Goal: Transaction & Acquisition: Purchase product/service

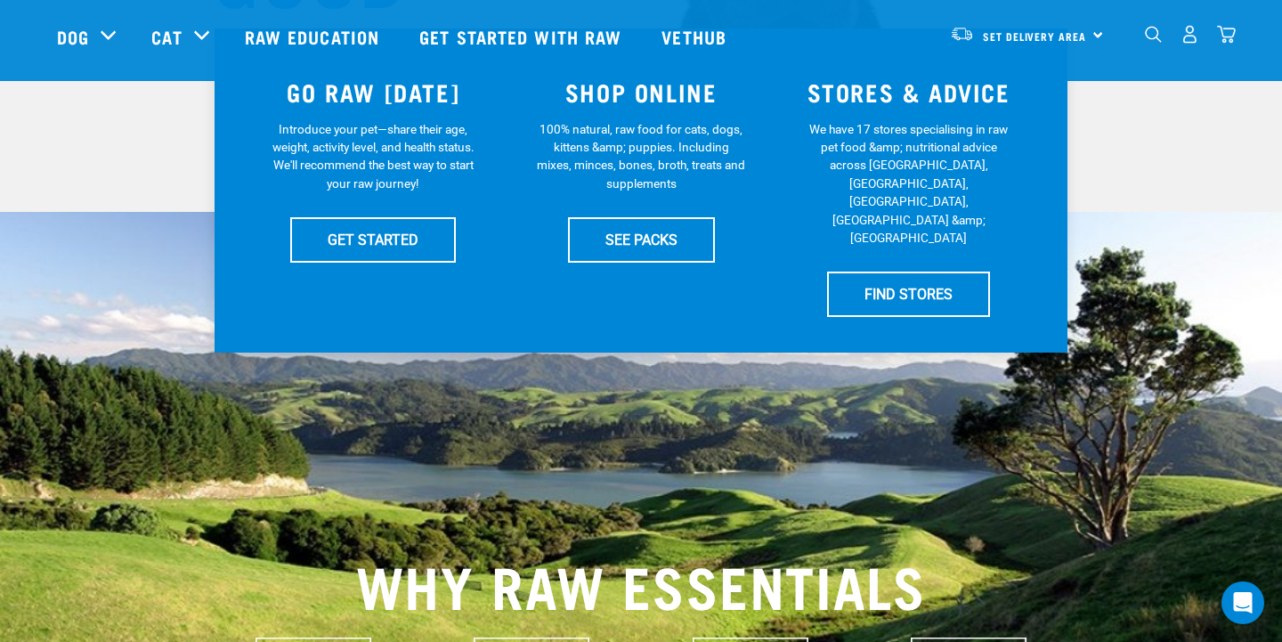
scroll to position [392, 0]
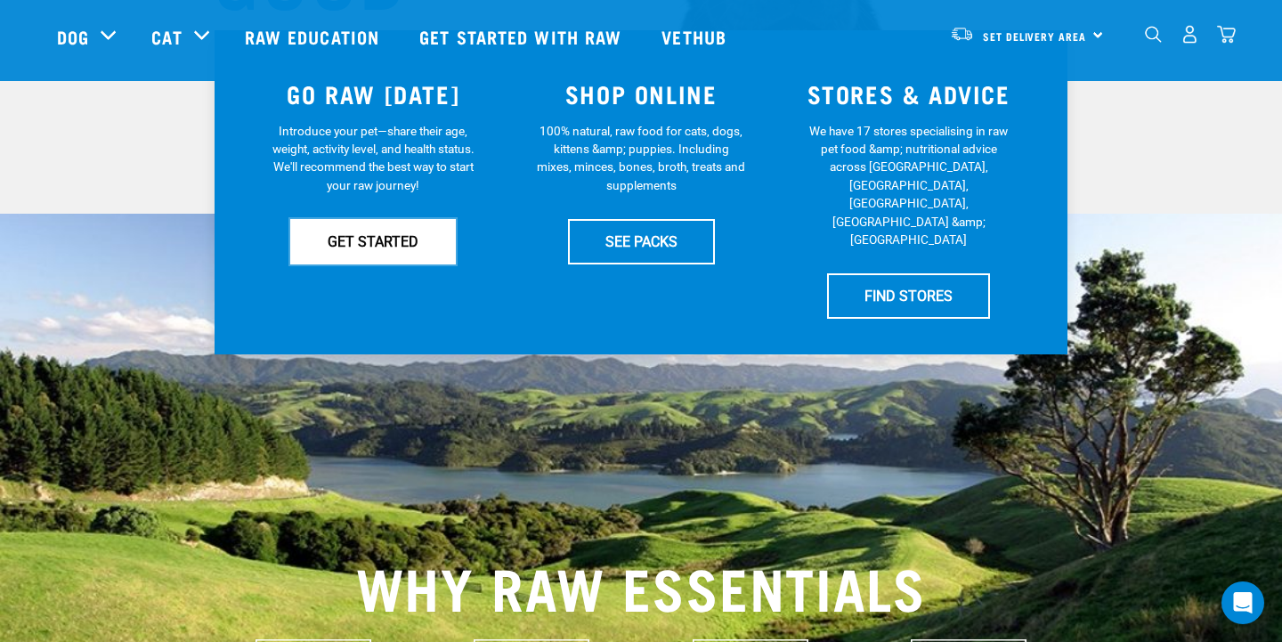
click at [397, 240] on link "GET STARTED" at bounding box center [373, 241] width 166 height 45
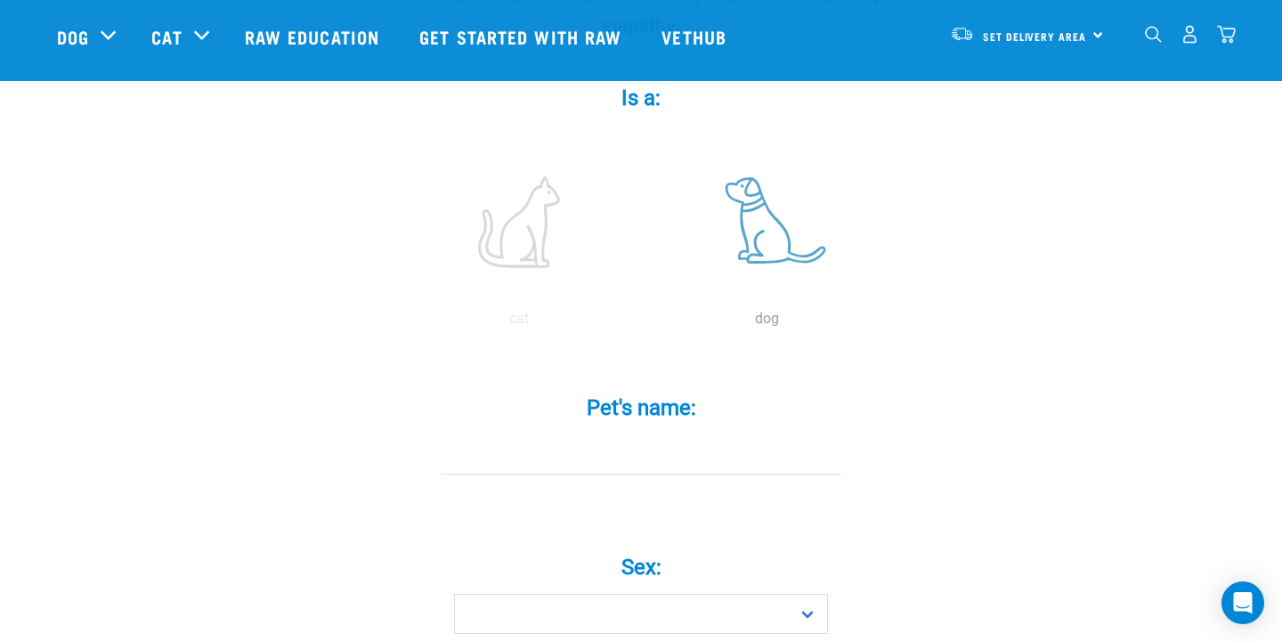
scroll to position [327, 0]
click at [762, 201] on label at bounding box center [767, 225] width 240 height 151
click at [643, 327] on input "radio" at bounding box center [643, 327] width 0 height 0
click at [656, 438] on input "Pet's name: *" at bounding box center [641, 458] width 401 height 40
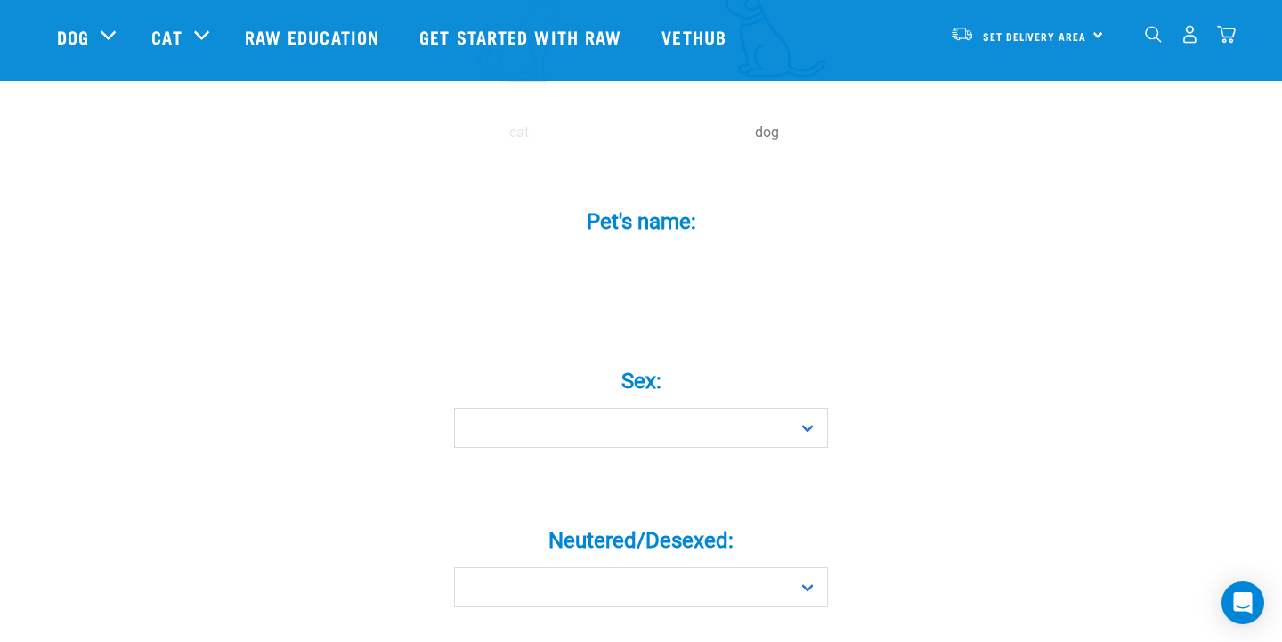
scroll to position [559, 0]
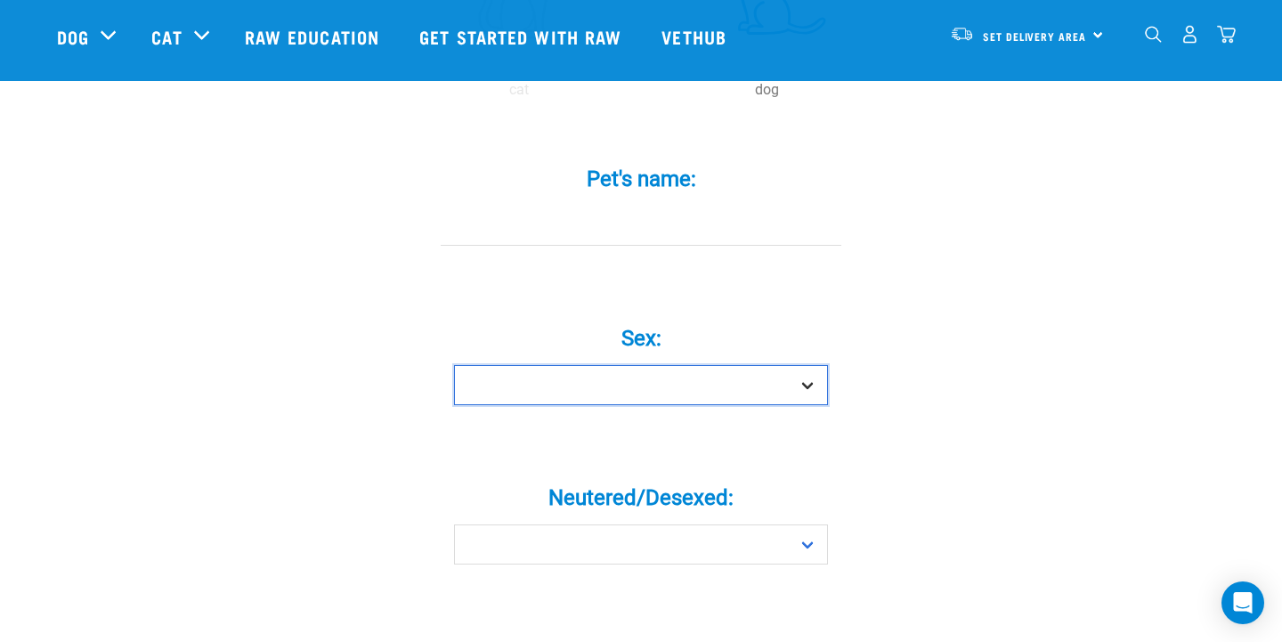
click at [804, 365] on select "Boy Girl" at bounding box center [641, 385] width 374 height 40
select select "boy"
click at [454, 365] on select "Boy Girl" at bounding box center [641, 385] width 374 height 40
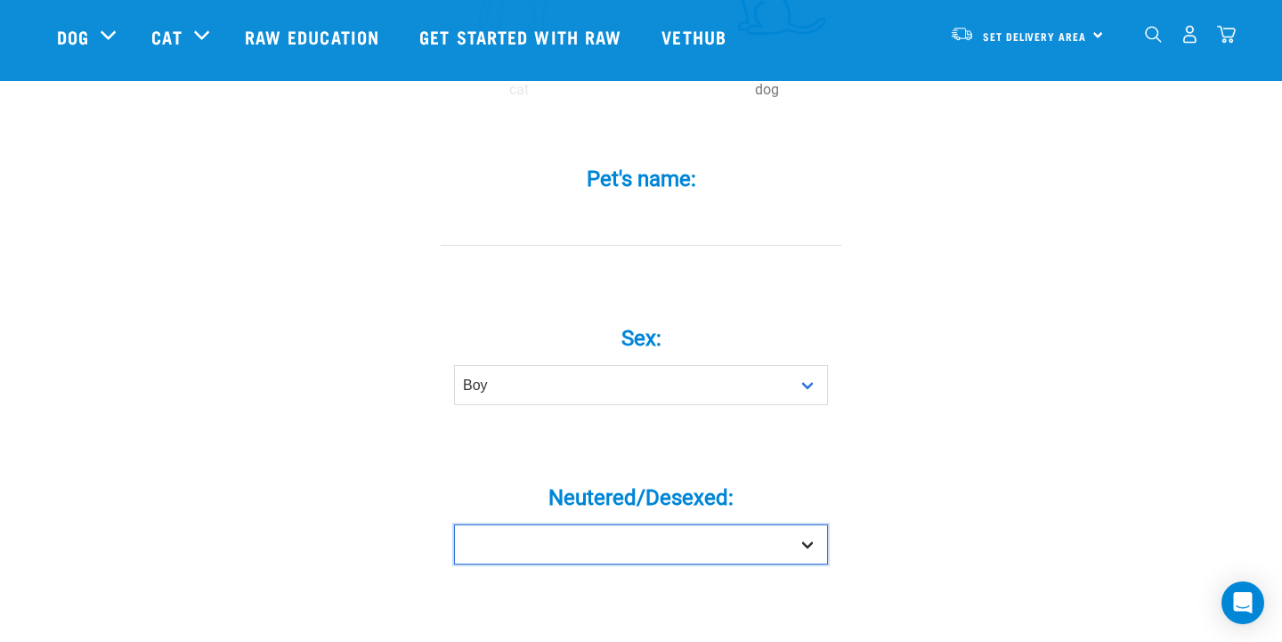
click at [820, 525] on select "Yes No" at bounding box center [641, 545] width 374 height 40
select select "yes"
click at [454, 525] on select "Yes No" at bounding box center [641, 545] width 374 height 40
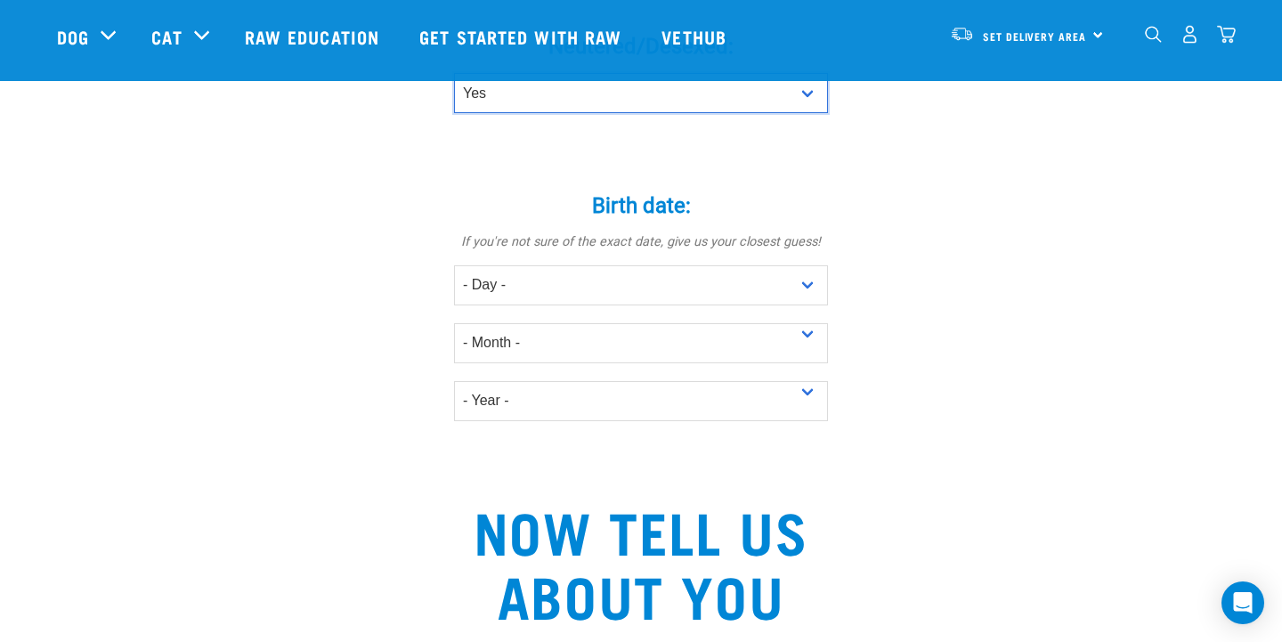
scroll to position [1069, 0]
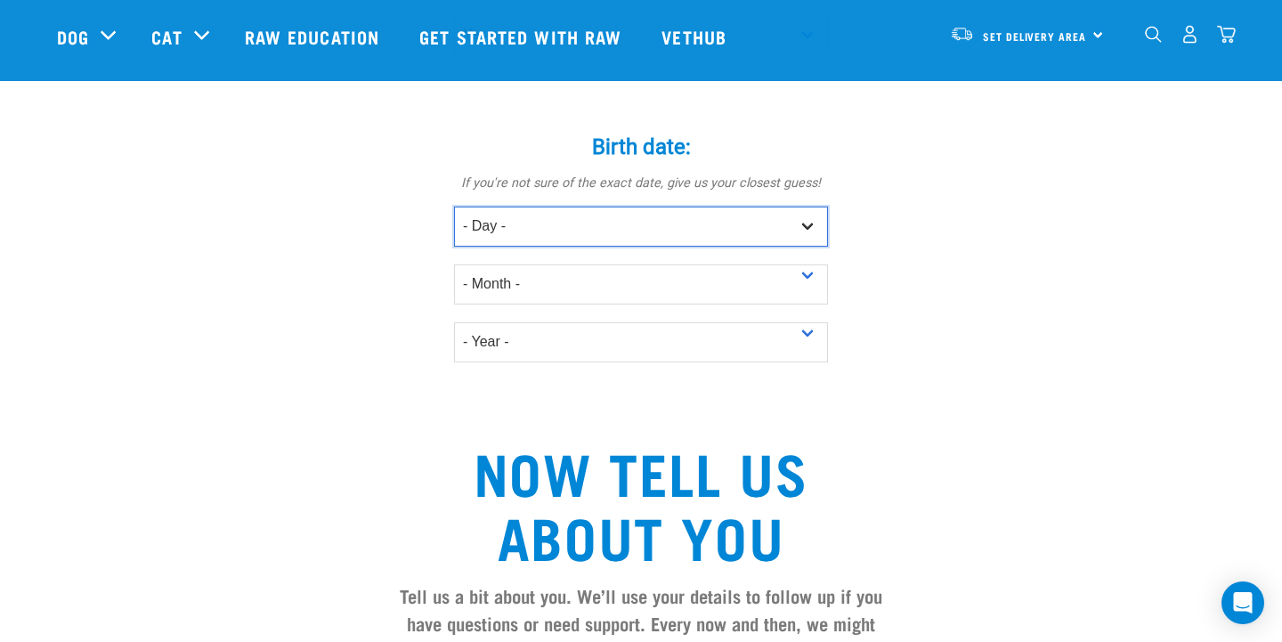
click at [809, 207] on select "- Day - 1 2 3 4 5 6 7 8 9 10 11 12 13 14 15 16 17 18 19 20 21 22 23 24 25 26 27" at bounding box center [641, 227] width 374 height 40
select select "21"
click at [454, 207] on select "- Day - 1 2 3 4 5 6 7 8 9 10 11 12 13 14 15 16 17 18 19 20 21 22 23 24 25 26 27" at bounding box center [641, 227] width 374 height 40
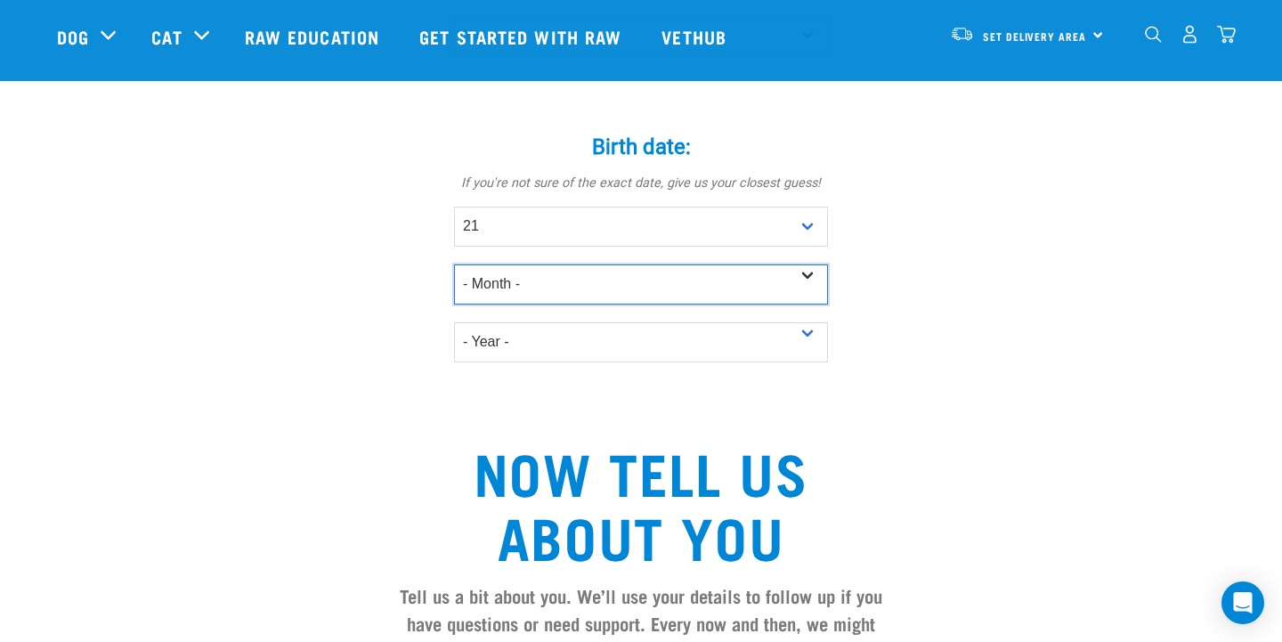
click at [799, 264] on select "- Month - January February March April May June July August September October N…" at bounding box center [641, 284] width 374 height 40
select select "February"
click at [454, 264] on select "- Month - January February March April May June July August September October N…" at bounding box center [641, 284] width 374 height 40
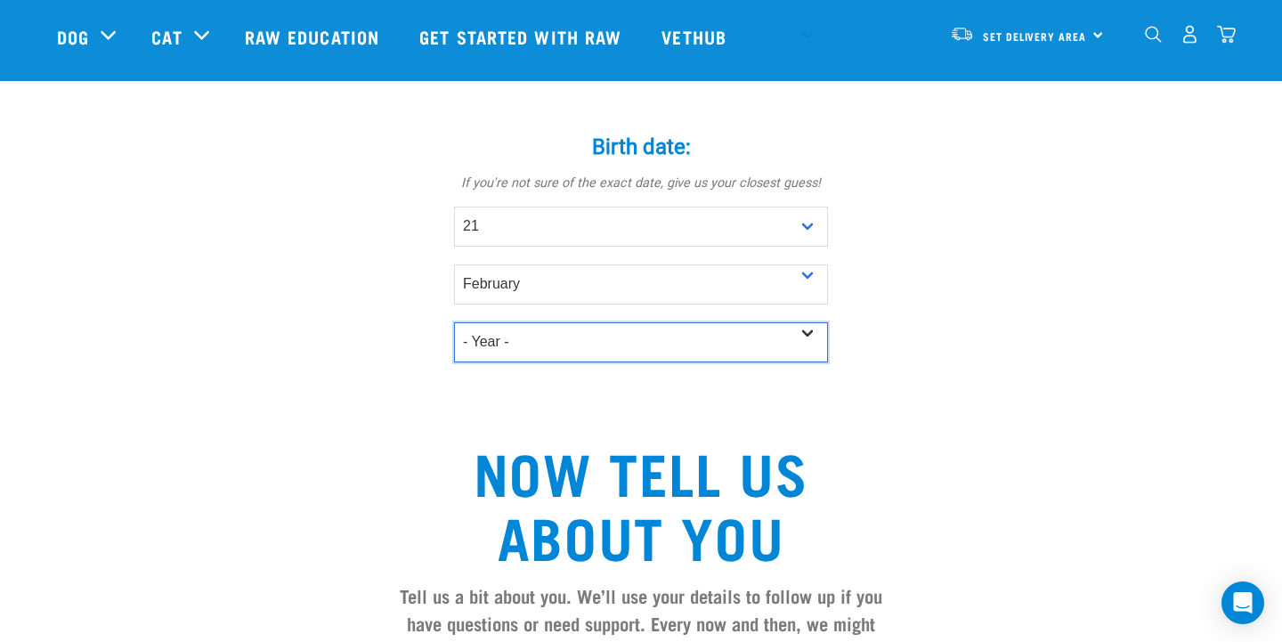
click at [806, 322] on select "- Year - 2025 2024 2023 2022 2021 2020 2019 2018 2017 2016 2015 2014 2013 2012" at bounding box center [641, 342] width 374 height 40
select select "2024"
click at [454, 322] on select "- Year - 2025 2024 2023 2022 2021 2020 2019 2018 2017 2016 2015 2014 2013 2012" at bounding box center [641, 342] width 374 height 40
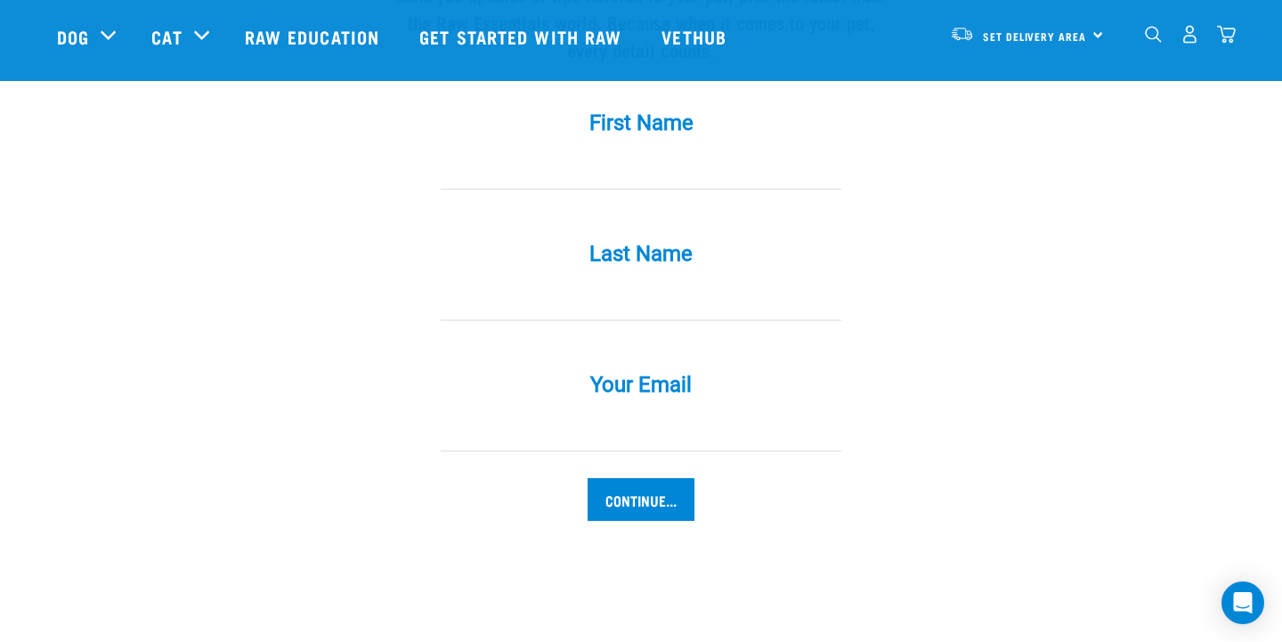
scroll to position [1827, 0]
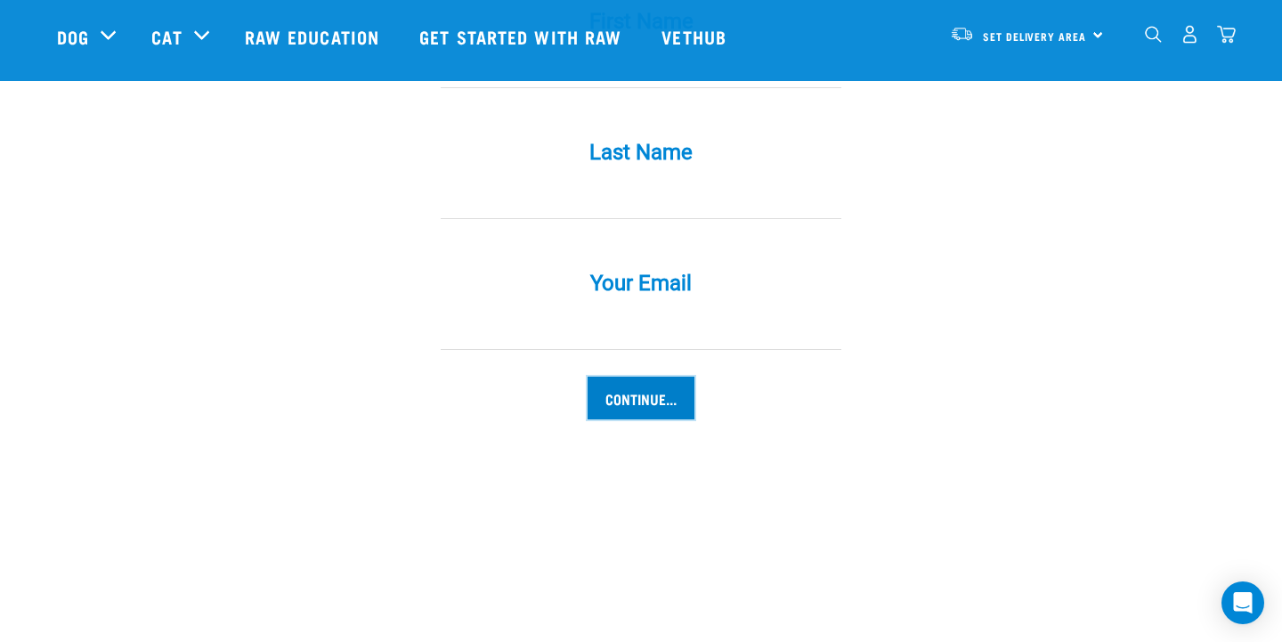
drag, startPoint x: 203, startPoint y: 242, endPoint x: 650, endPoint y: 355, distance: 461.1
click at [650, 377] on input "Continue..." at bounding box center [641, 398] width 107 height 43
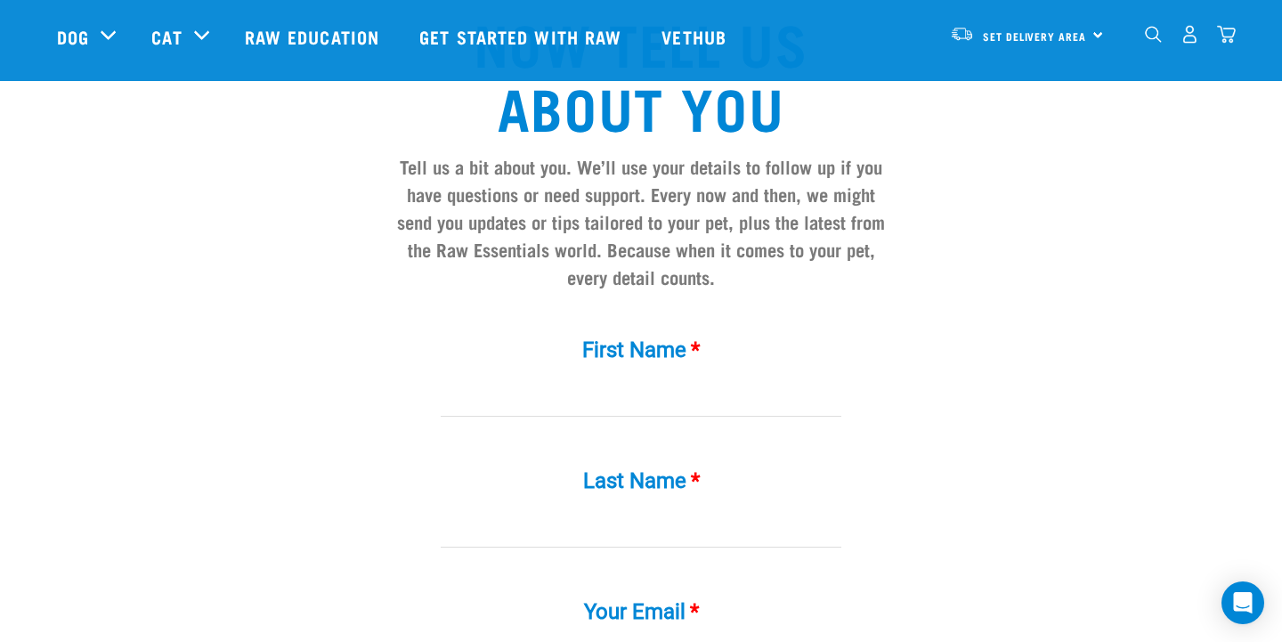
scroll to position [1639, 0]
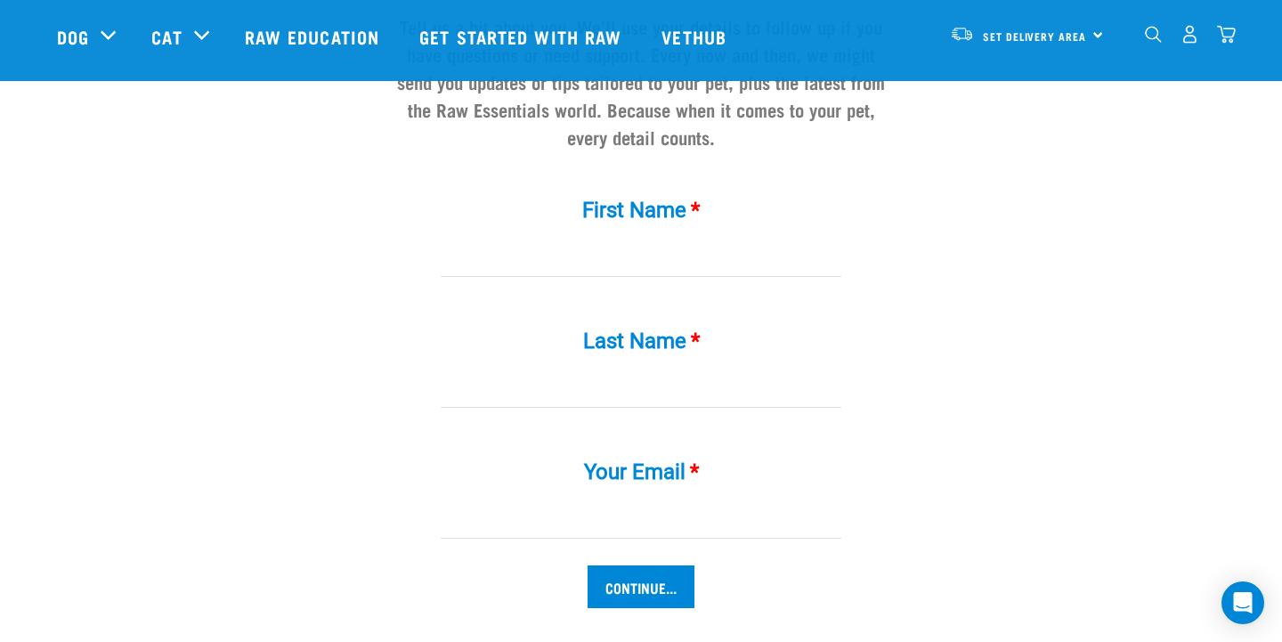
drag, startPoint x: 650, startPoint y: 355, endPoint x: 669, endPoint y: 244, distance: 112.9
click at [669, 244] on input "First Name *" at bounding box center [641, 257] width 401 height 40
type input "James"
click at [672, 325] on div "Last Name *" at bounding box center [641, 356] width 534 height 104
click at [655, 368] on input "Last Name *" at bounding box center [641, 388] width 401 height 40
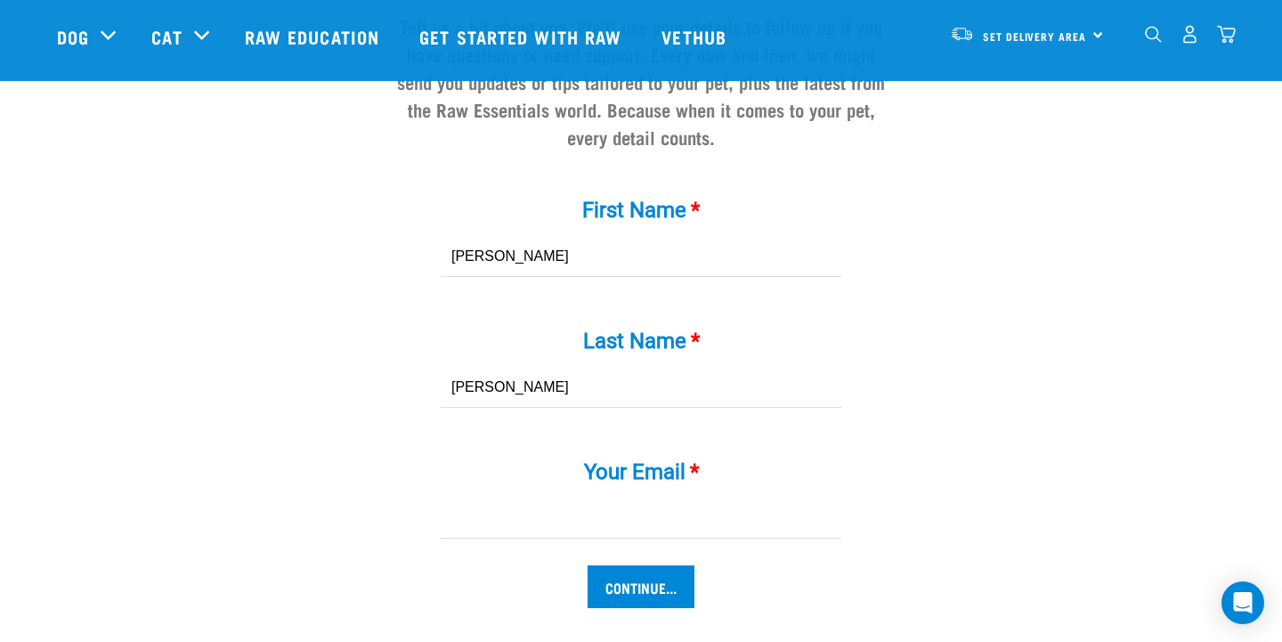
type input "Tanner"
click at [689, 499] on input "Your Email *" at bounding box center [641, 519] width 401 height 40
type input "jt@hotmail.com"
drag, startPoint x: 669, startPoint y: 244, endPoint x: 655, endPoint y: 547, distance: 303.1
click at [655, 565] on input "Continue..." at bounding box center [641, 586] width 107 height 43
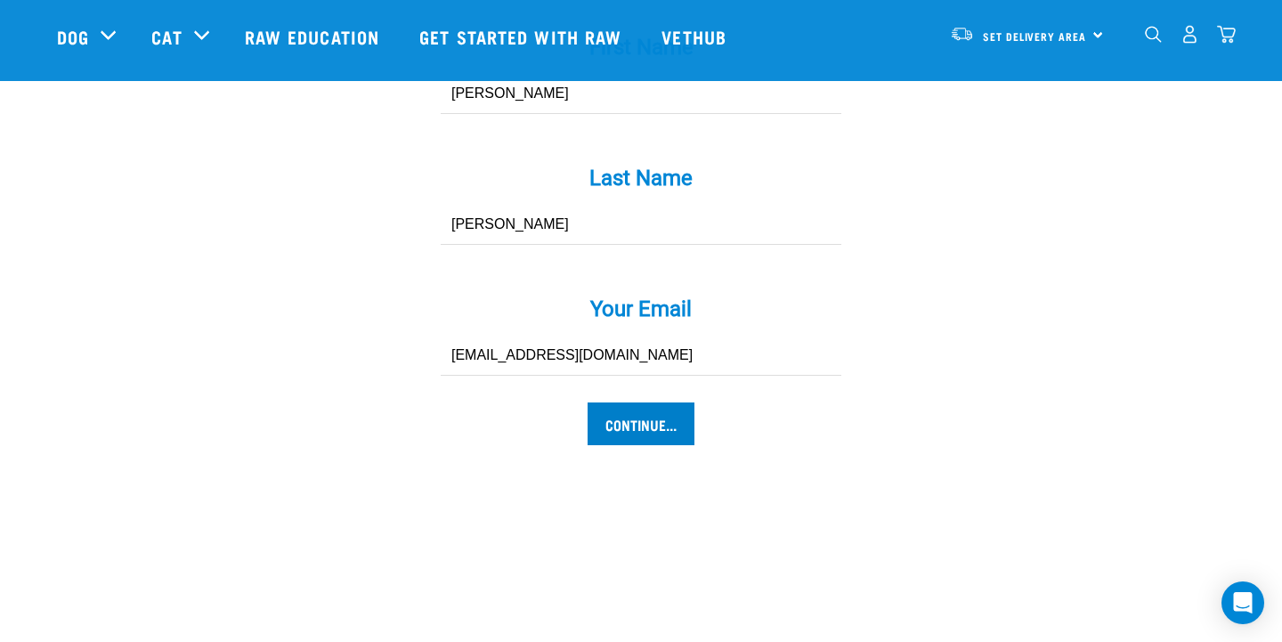
scroll to position [2042, 0]
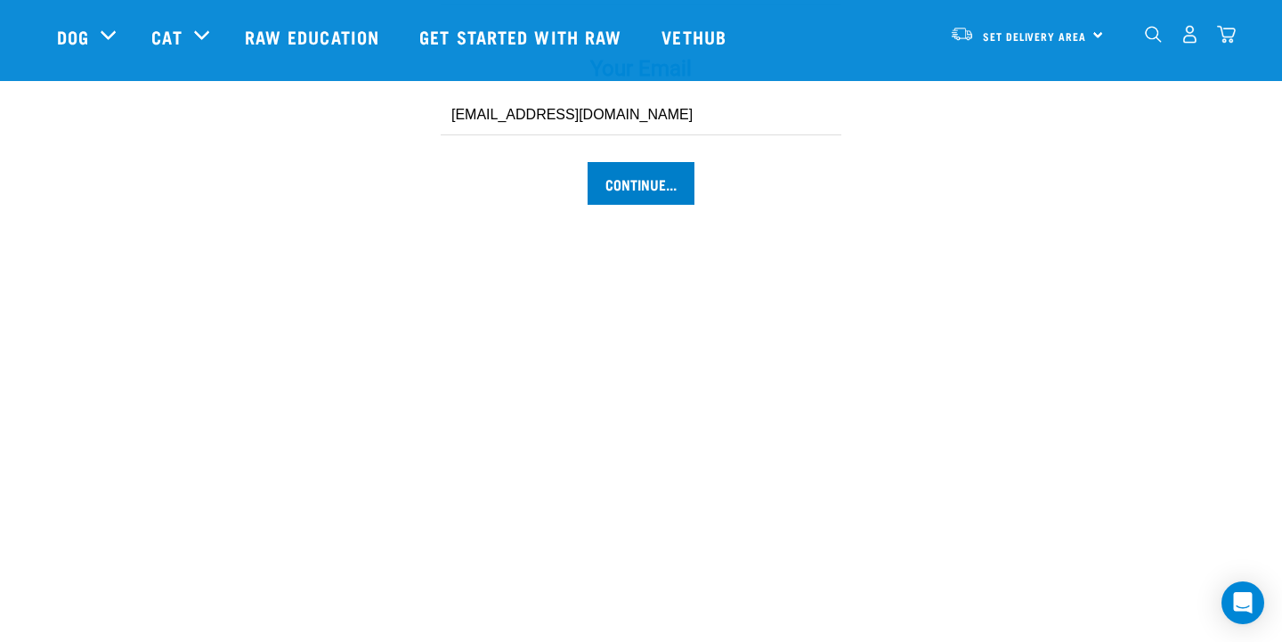
type input "Tab"
click at [637, 162] on input "Continue..." at bounding box center [641, 183] width 107 height 43
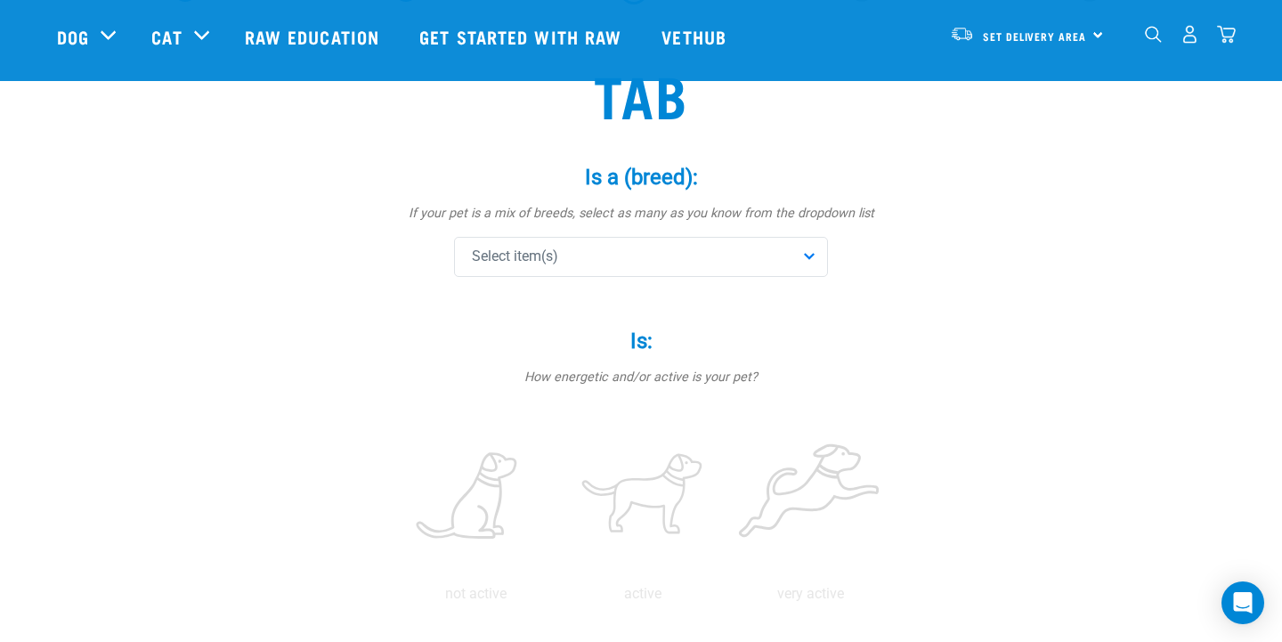
scroll to position [118, 0]
click at [726, 264] on div "Select item(s)" at bounding box center [641, 256] width 374 height 40
drag, startPoint x: 0, startPoint y: 0, endPoint x: 610, endPoint y: 305, distance: 682.2
click at [610, 305] on input "text" at bounding box center [641, 294] width 365 height 40
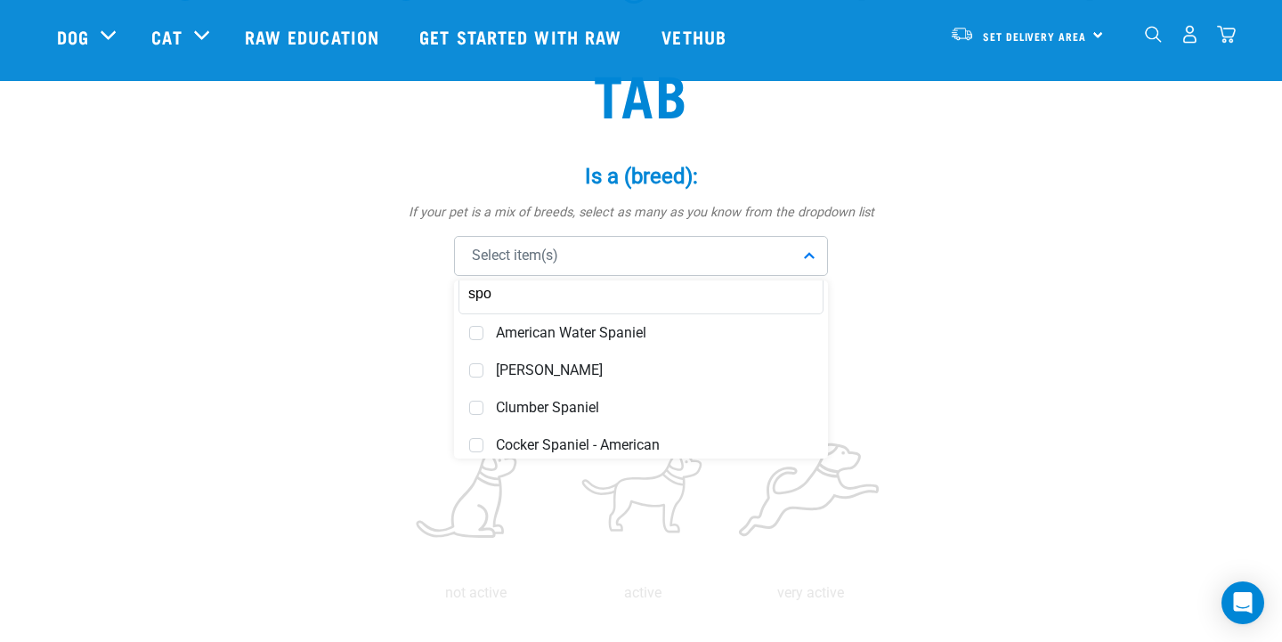
scroll to position [0, 0]
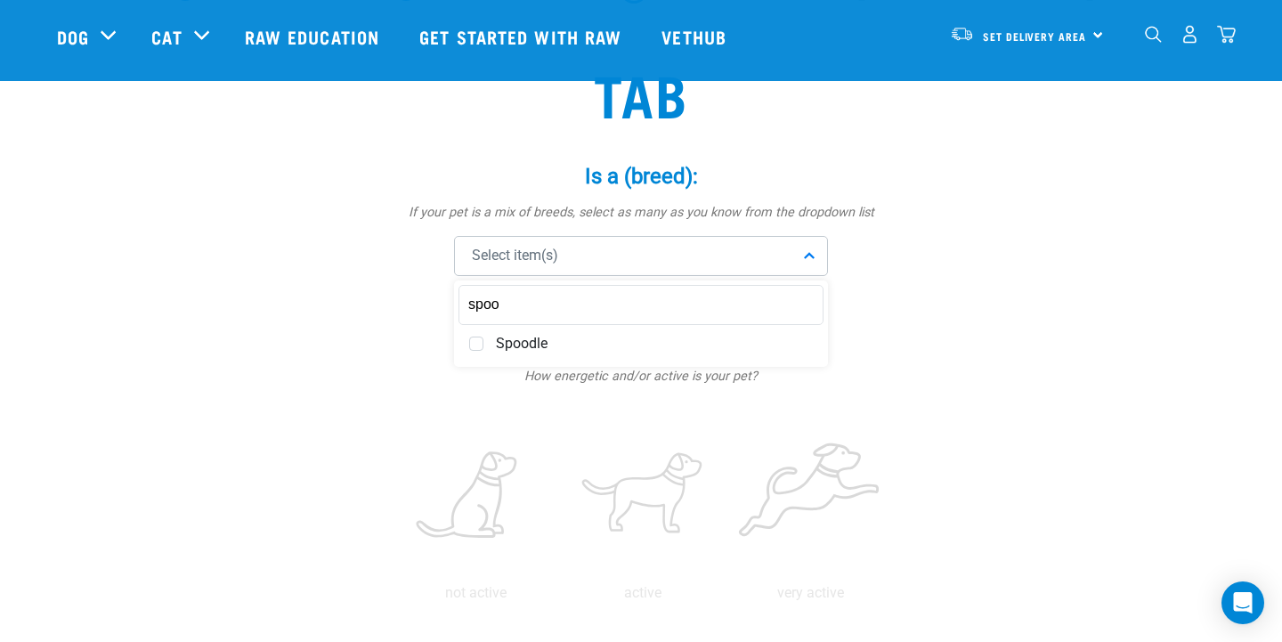
type input "spoo"
drag, startPoint x: 610, startPoint y: 305, endPoint x: 576, endPoint y: 340, distance: 48.5
click at [576, 340] on span "Spoodle" at bounding box center [654, 344] width 317 height 18
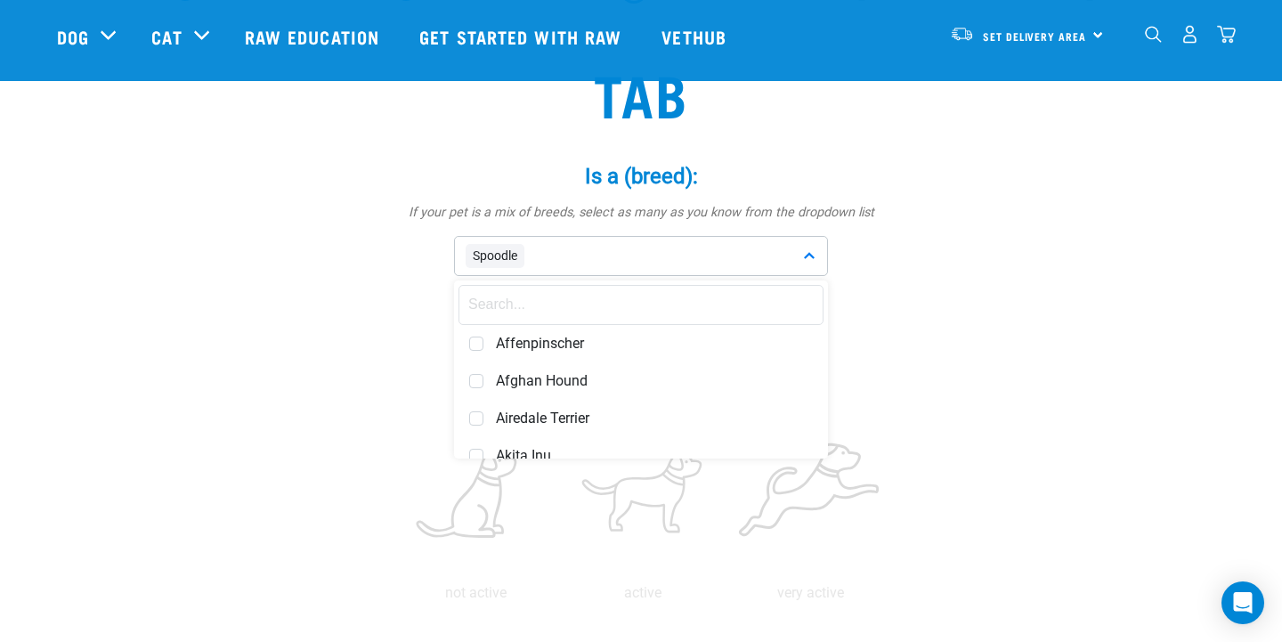
drag, startPoint x: 576, startPoint y: 340, endPoint x: 950, endPoint y: 405, distance: 379.6
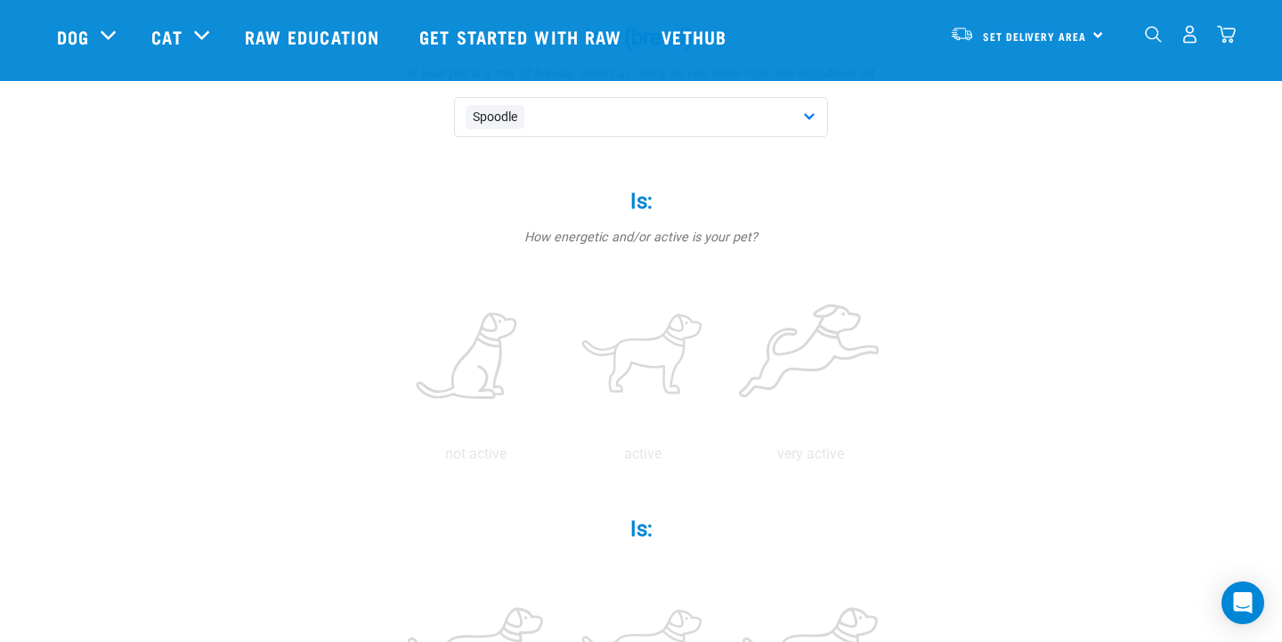
scroll to position [385, 0]
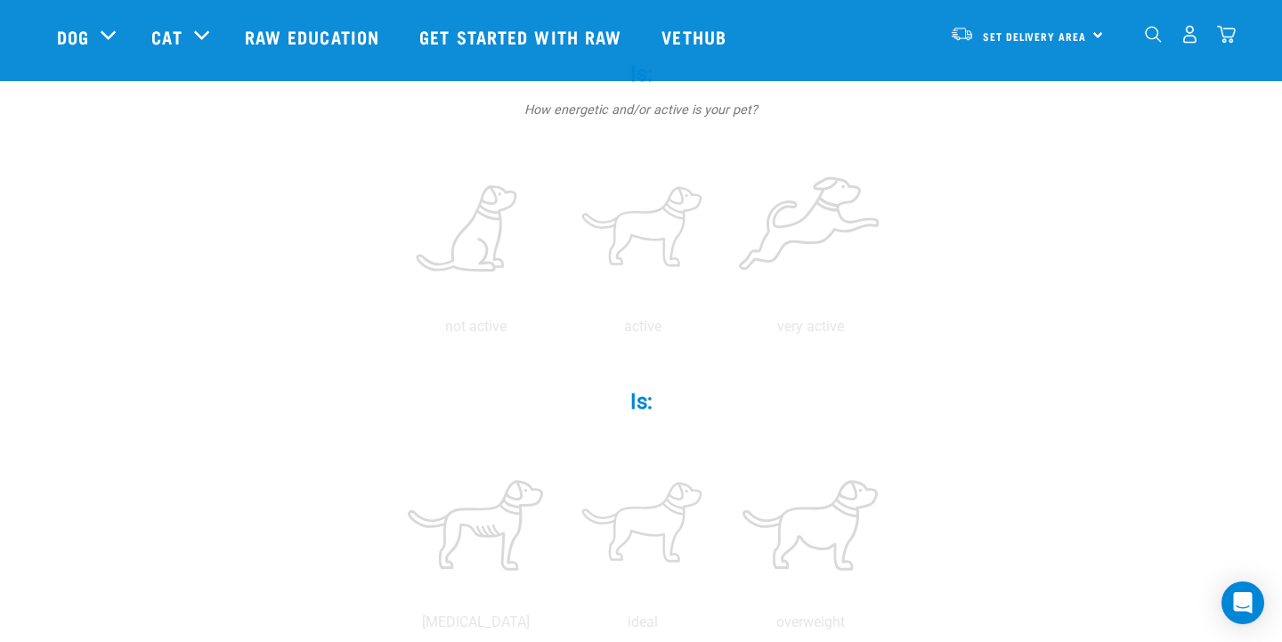
click at [654, 224] on label at bounding box center [643, 229] width 160 height 151
click at [559, 331] on input "radio" at bounding box center [559, 331] width 0 height 0
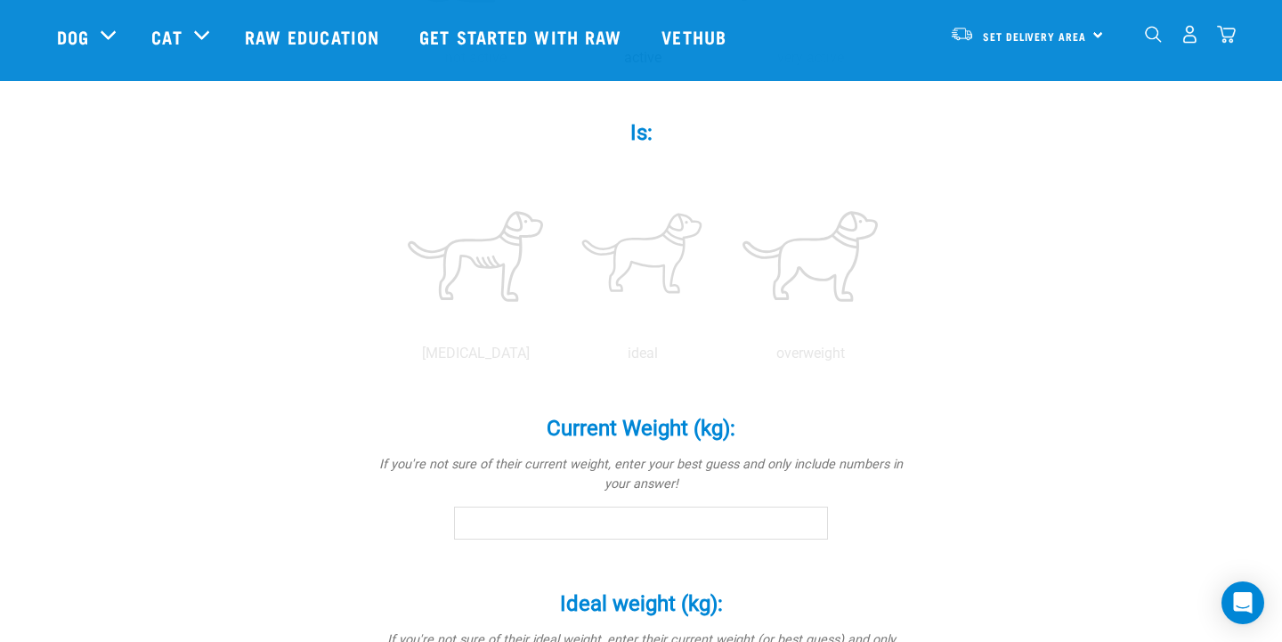
scroll to position [653, 0]
click at [490, 251] on label at bounding box center [475, 257] width 160 height 151
click at [392, 359] on input "radio" at bounding box center [392, 359] width 0 height 0
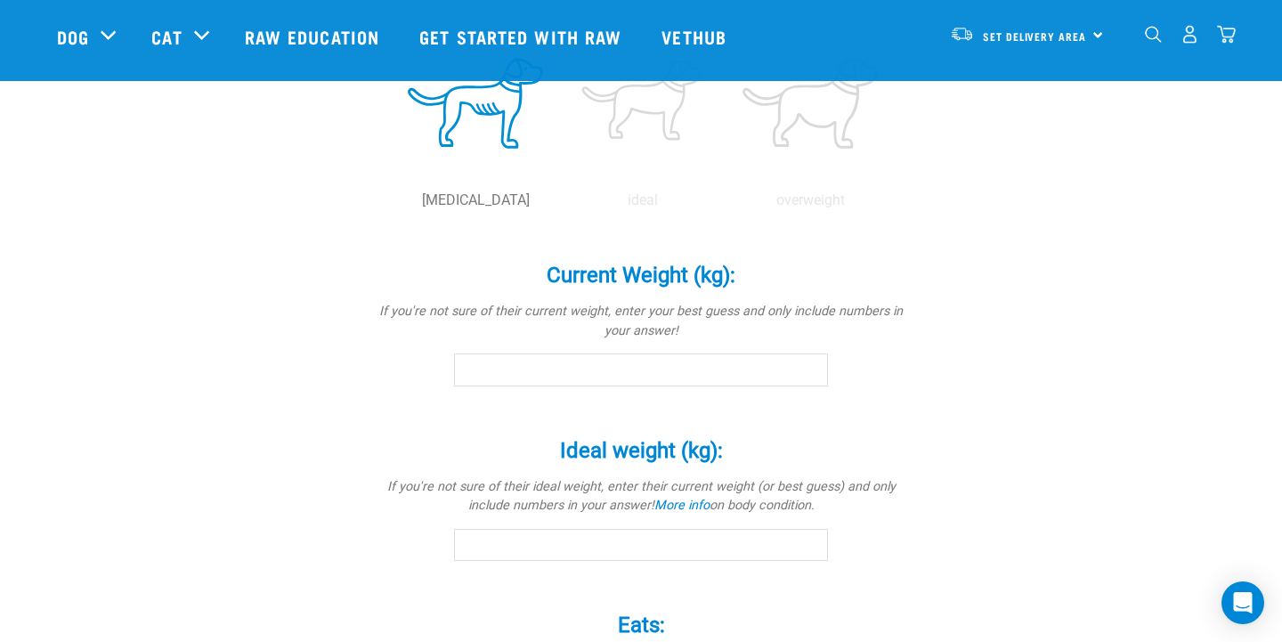
scroll to position [827, 0]
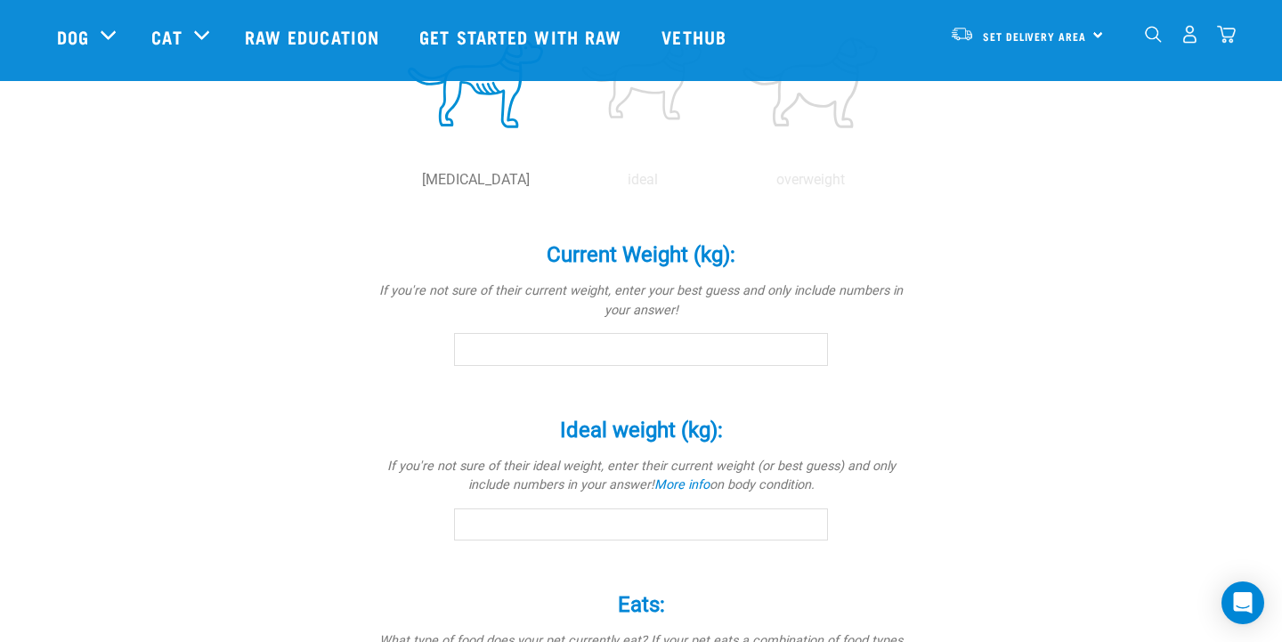
click at [683, 348] on input "Current Weight (kg): *" at bounding box center [641, 349] width 374 height 32
type input "6.8"
click at [672, 526] on input "Ideal weight (kg): *" at bounding box center [641, 524] width 374 height 32
drag, startPoint x: 950, startPoint y: 405, endPoint x: 960, endPoint y: 440, distance: 36.1
click at [960, 440] on div "Tab Is a (breed): * If your pet is a mix of breeds, select as many as you know …" at bounding box center [641, 138] width 1168 height 1645
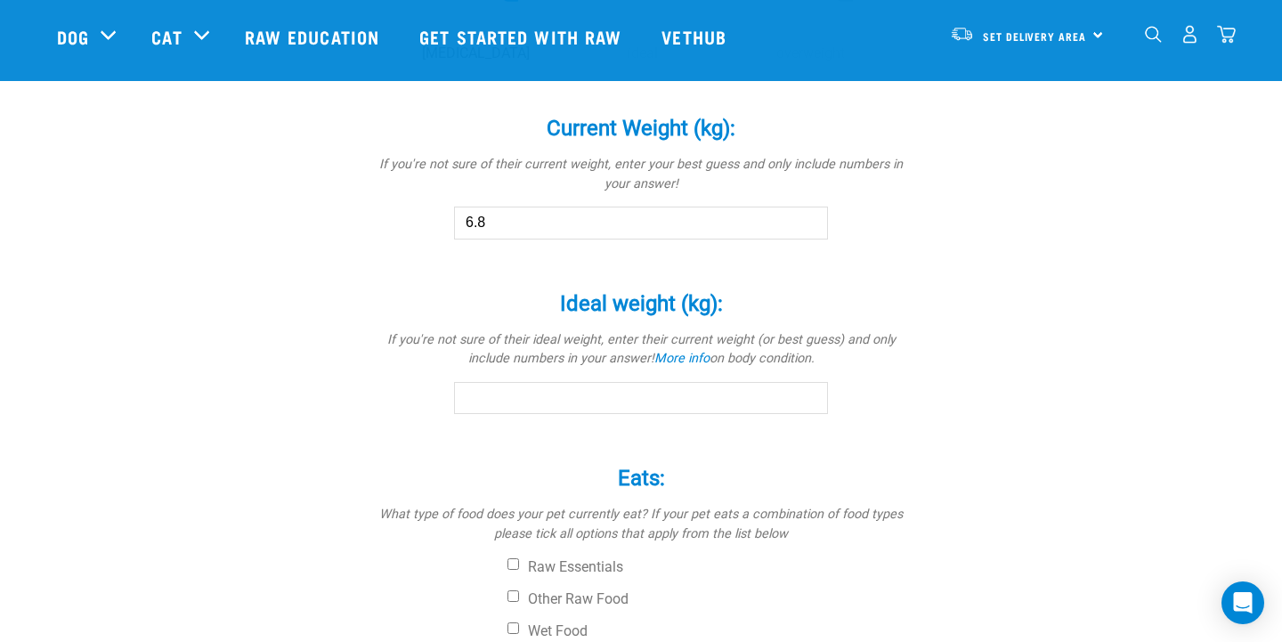
scroll to position [953, 0]
drag, startPoint x: 960, startPoint y: 440, endPoint x: 715, endPoint y: 398, distance: 248.4
click at [715, 398] on input "Ideal weight (kg): *" at bounding box center [641, 399] width 374 height 32
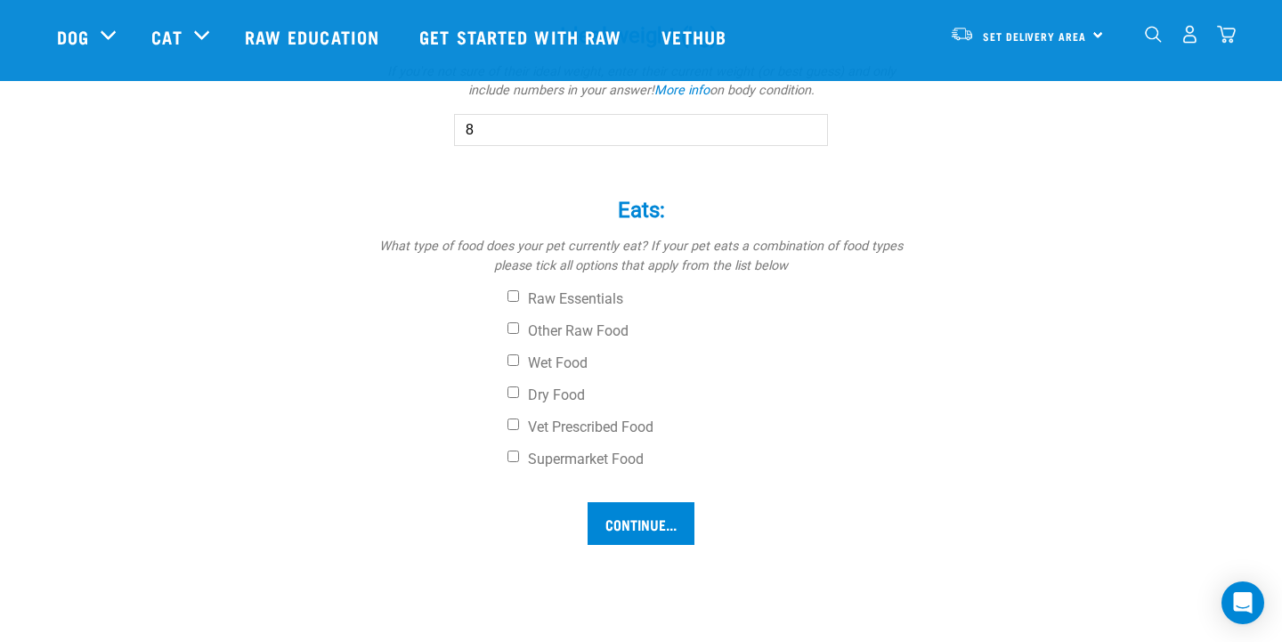
scroll to position [1227, 0]
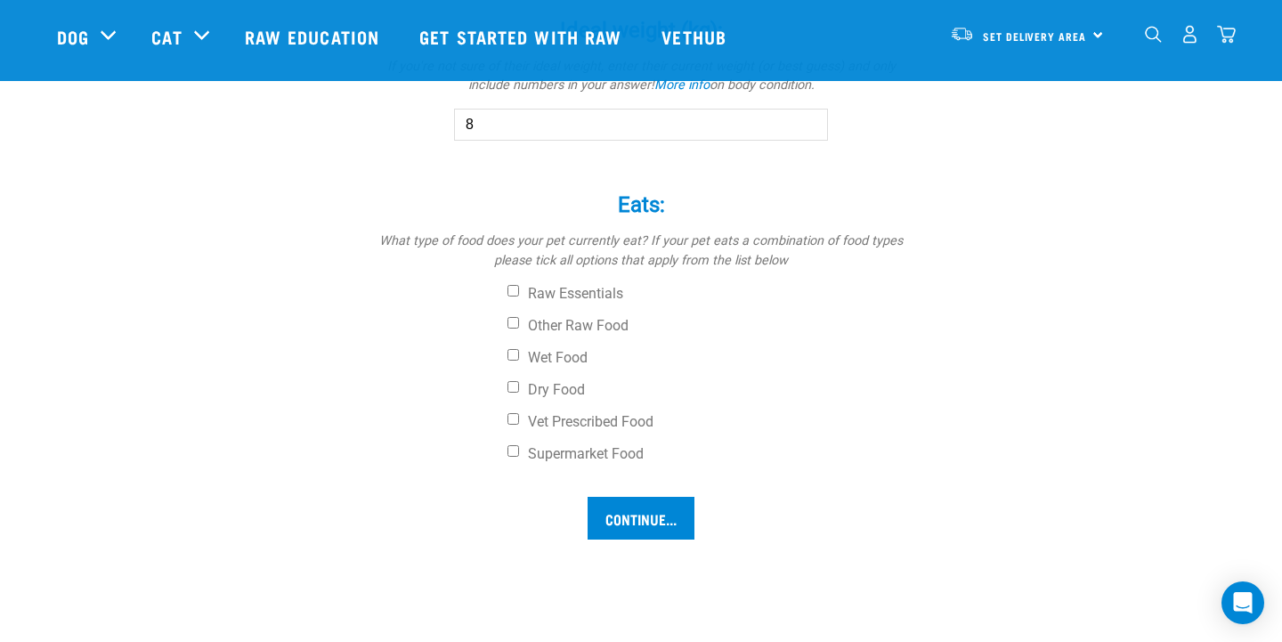
type input "8"
drag, startPoint x: 715, startPoint y: 398, endPoint x: 515, endPoint y: 391, distance: 200.5
click at [515, 391] on input "Dry Food" at bounding box center [514, 387] width 12 height 12
checkbox input "true"
click at [514, 417] on input "Vet Prescribed Food" at bounding box center [514, 419] width 12 height 12
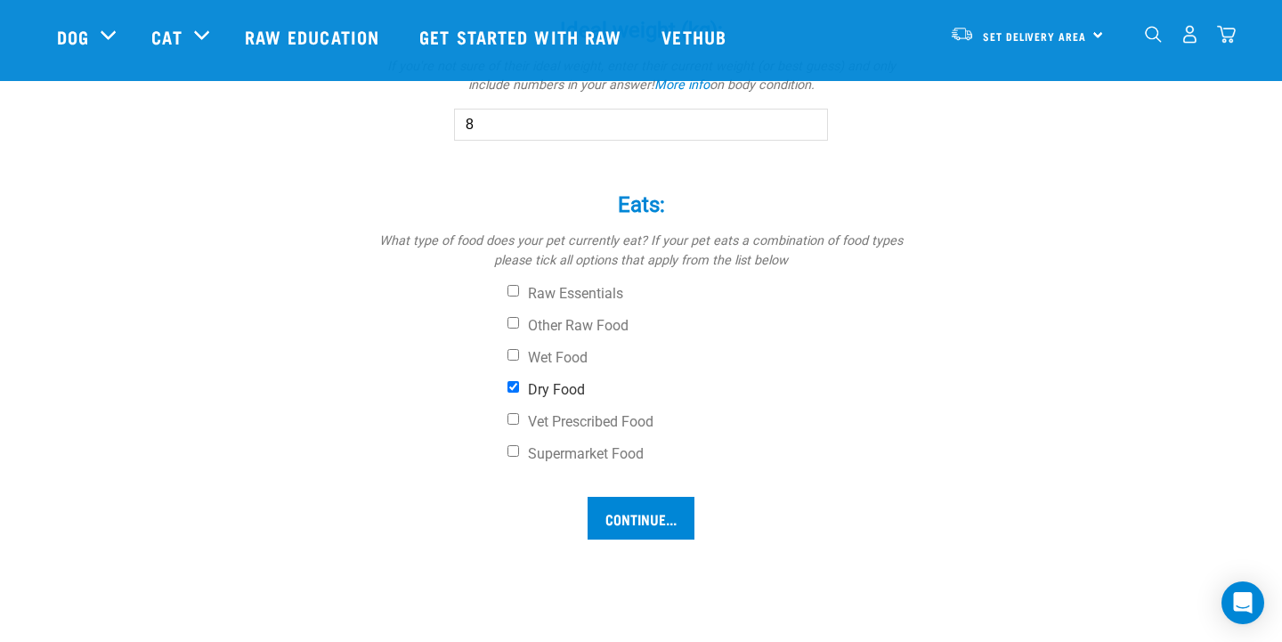
checkbox input "true"
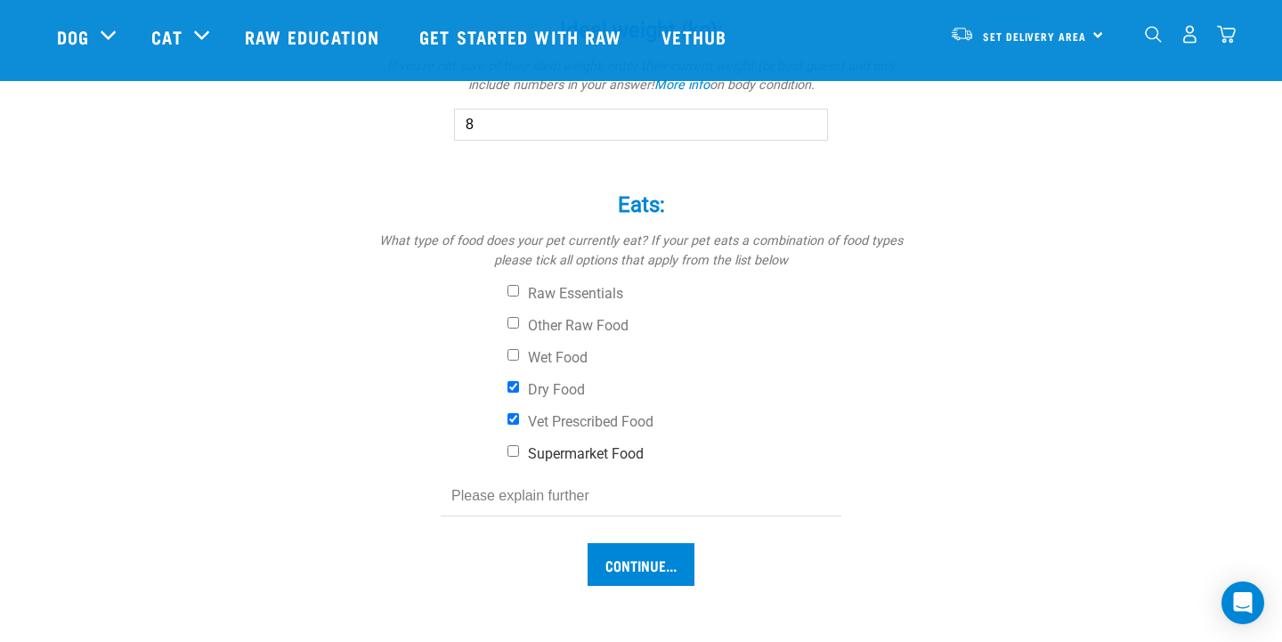
drag, startPoint x: 515, startPoint y: 391, endPoint x: 510, endPoint y: 450, distance: 58.9
click at [510, 450] on input "Supermarket Food" at bounding box center [514, 451] width 12 height 12
checkbox input "true"
click at [630, 554] on input "Continue..." at bounding box center [641, 564] width 107 height 43
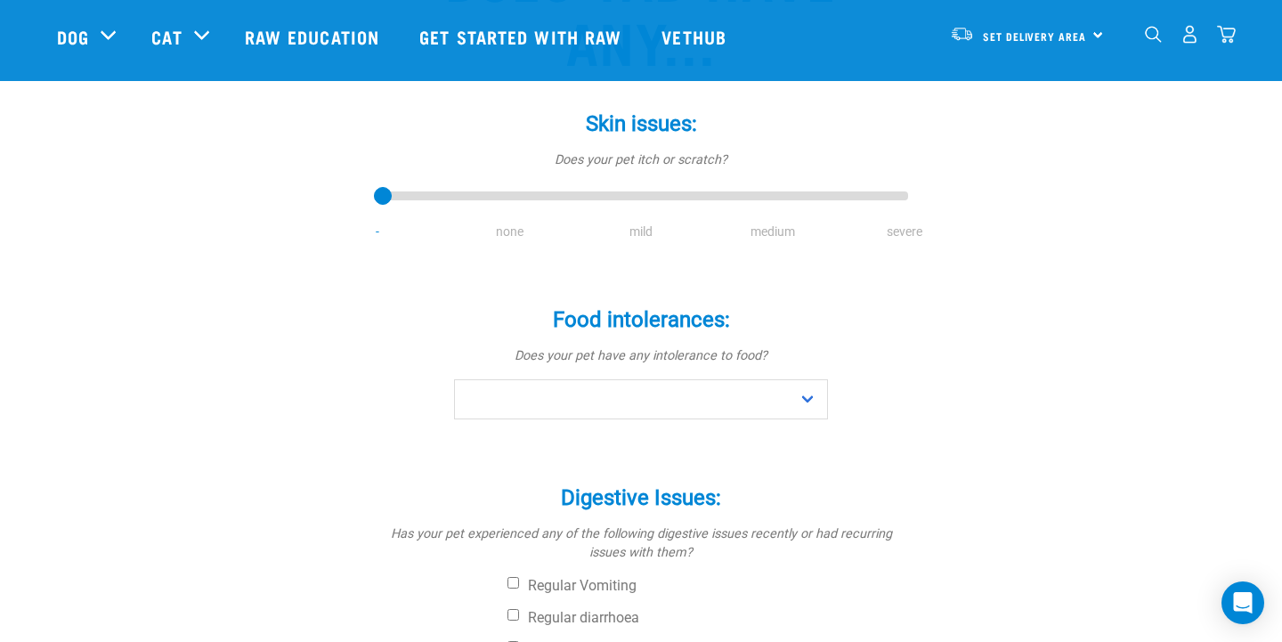
scroll to position [308, 0]
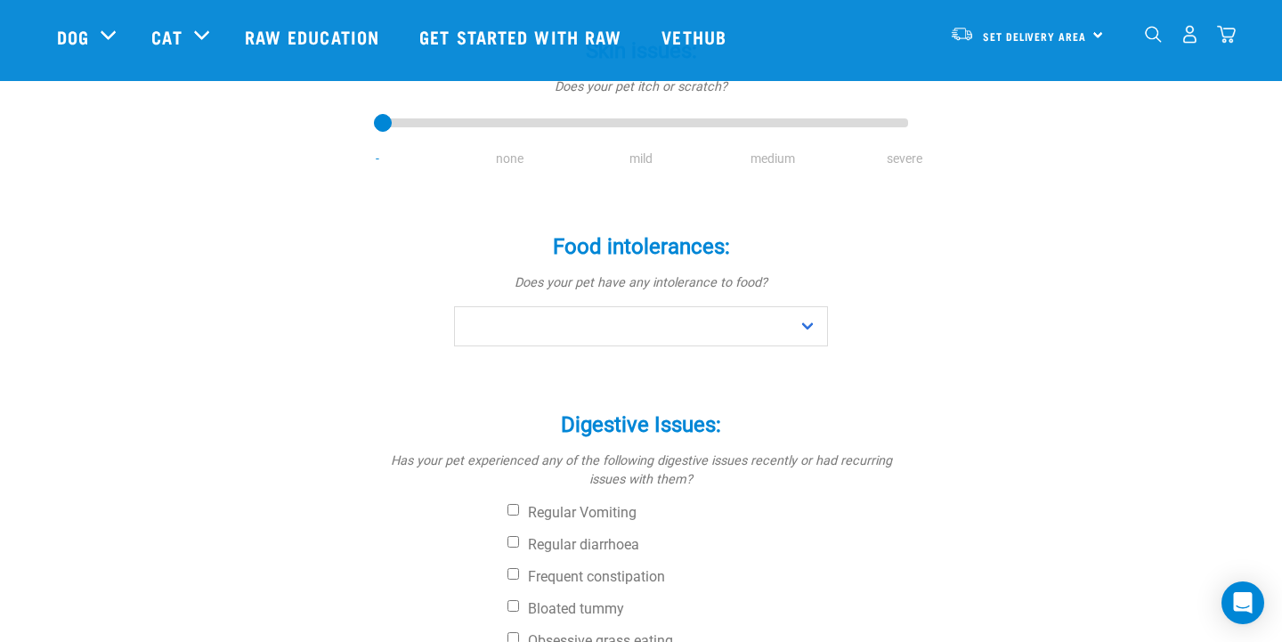
click at [513, 150] on li "none" at bounding box center [509, 159] width 132 height 19
click at [498, 154] on li "none" at bounding box center [509, 159] width 132 height 19
type input "1"
click at [518, 126] on input "range" at bounding box center [641, 123] width 534 height 25
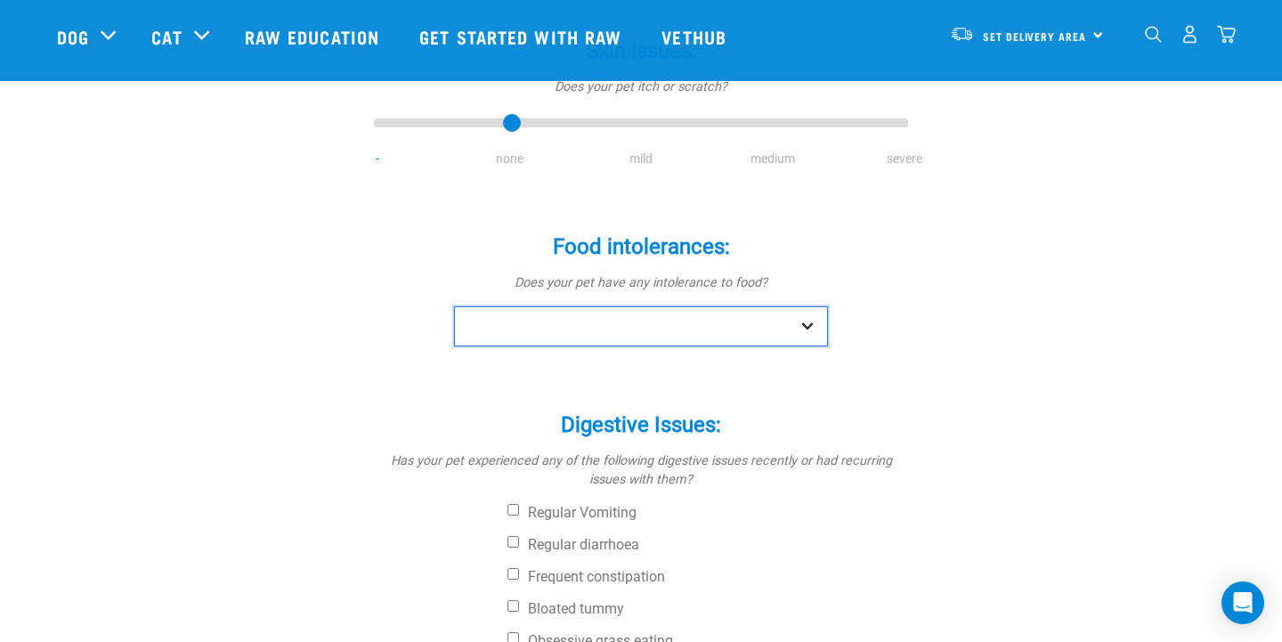
click at [801, 322] on select "No Yes" at bounding box center [641, 326] width 374 height 40
click at [454, 306] on select "No Yes" at bounding box center [641, 326] width 374 height 40
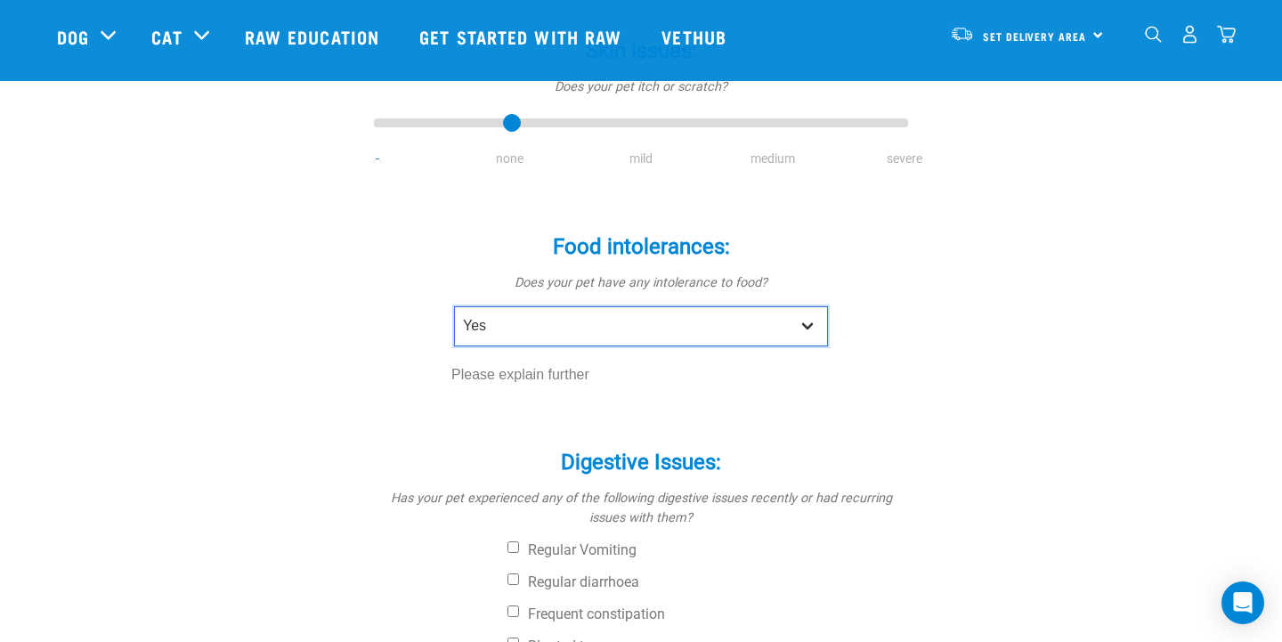
click at [716, 323] on select "No Yes" at bounding box center [641, 326] width 374 height 40
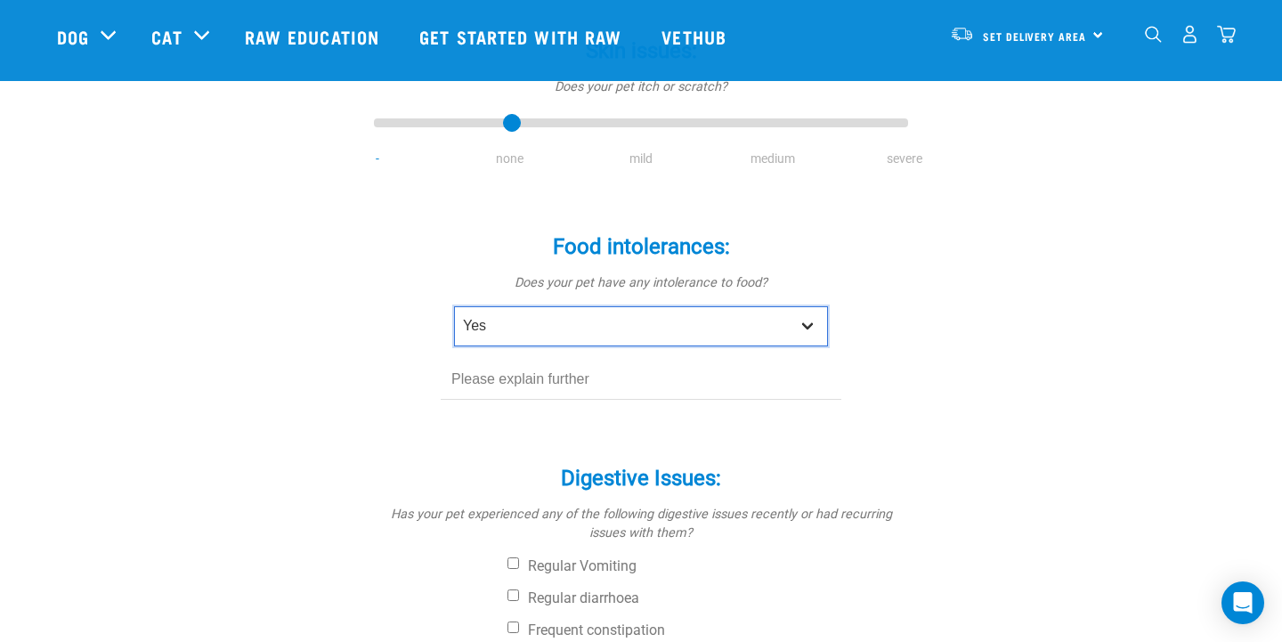
select select "no"
click at [454, 306] on select "No Yes" at bounding box center [641, 326] width 374 height 40
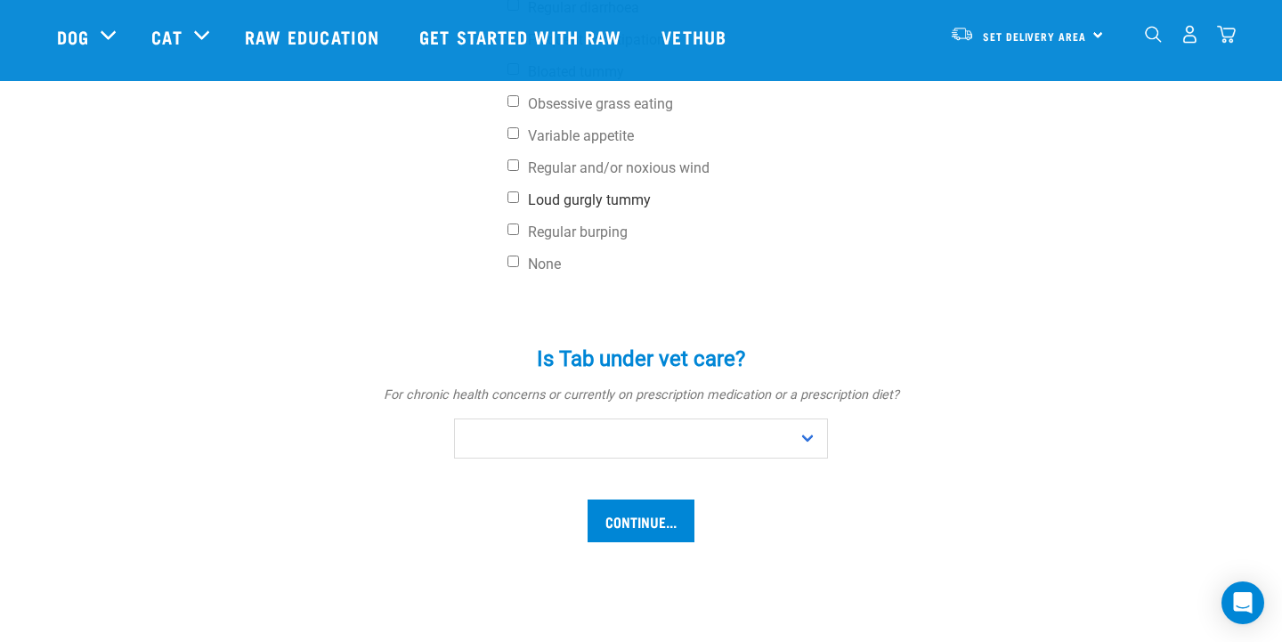
scroll to position [850, 0]
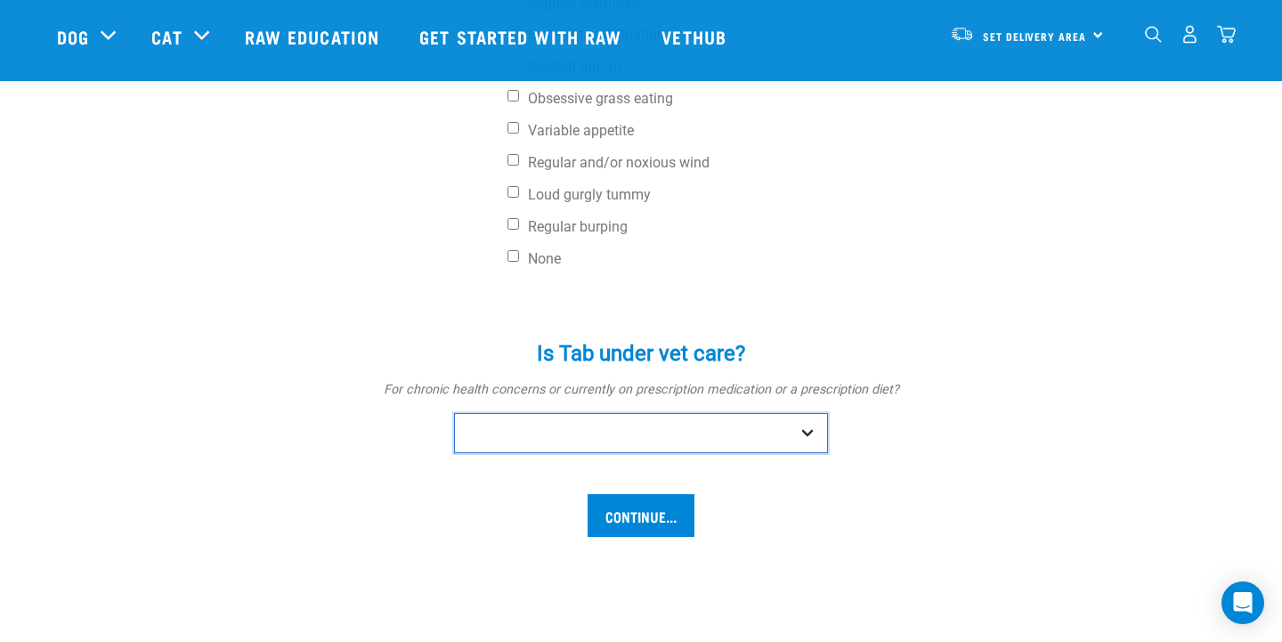
click at [806, 441] on select "No Yes" at bounding box center [641, 433] width 374 height 40
select select "no"
click at [454, 413] on select "No Yes" at bounding box center [641, 433] width 374 height 40
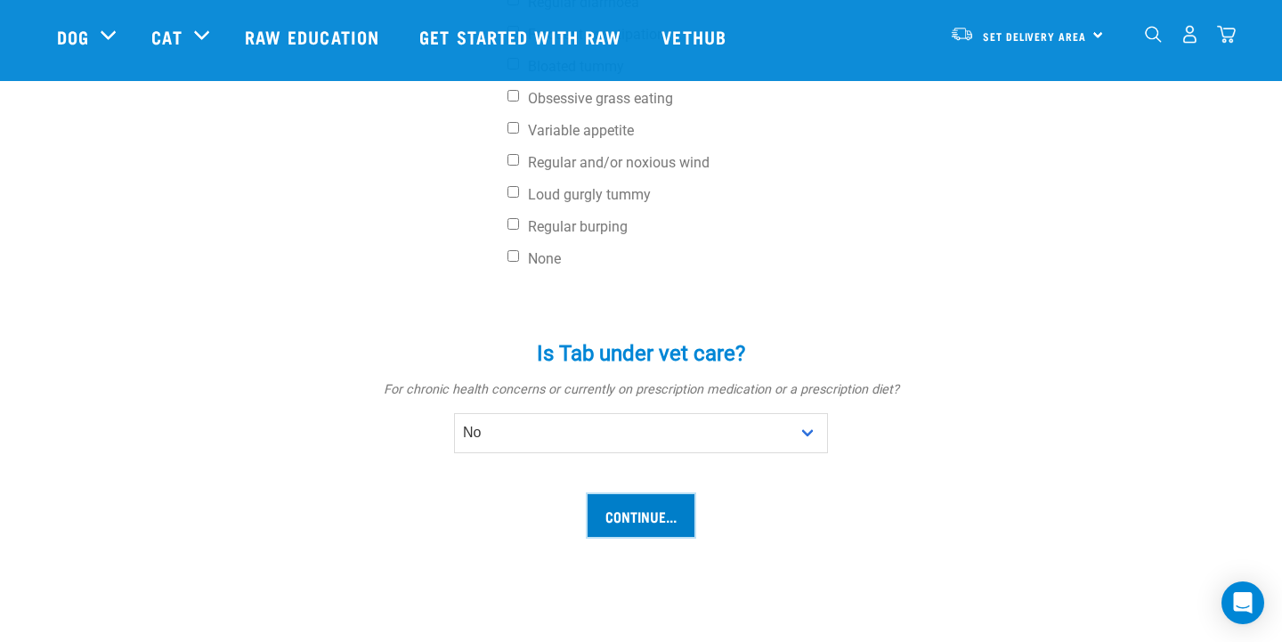
click at [631, 515] on input "Continue..." at bounding box center [641, 515] width 107 height 43
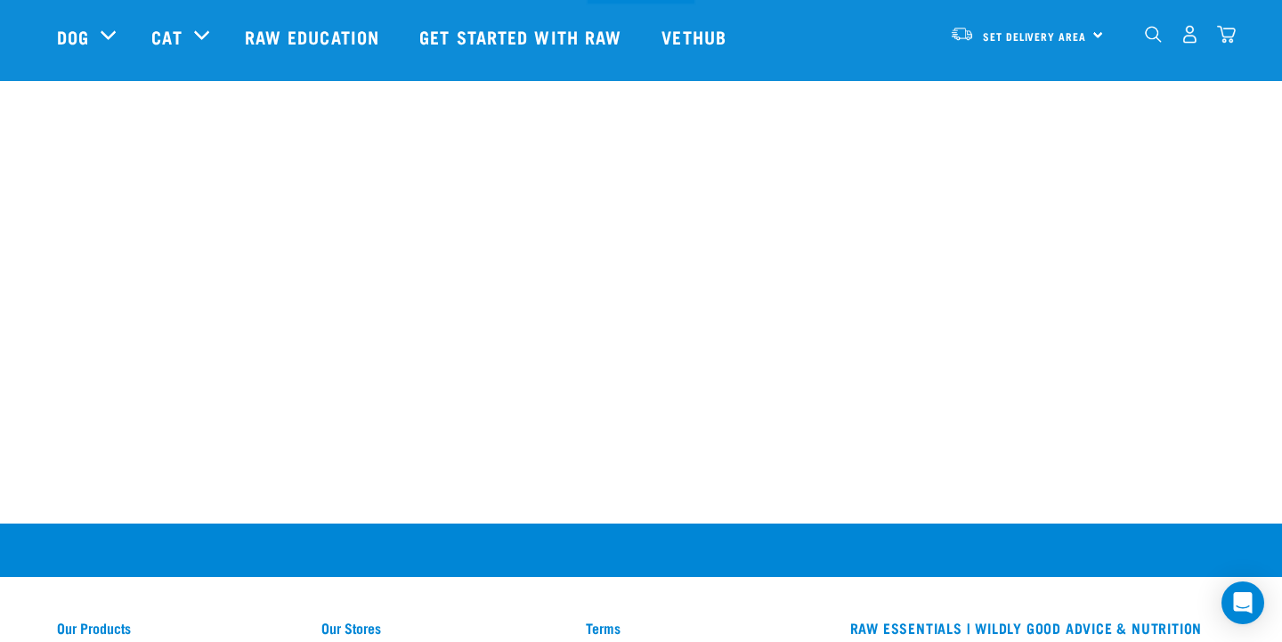
scroll to position [1431, 0]
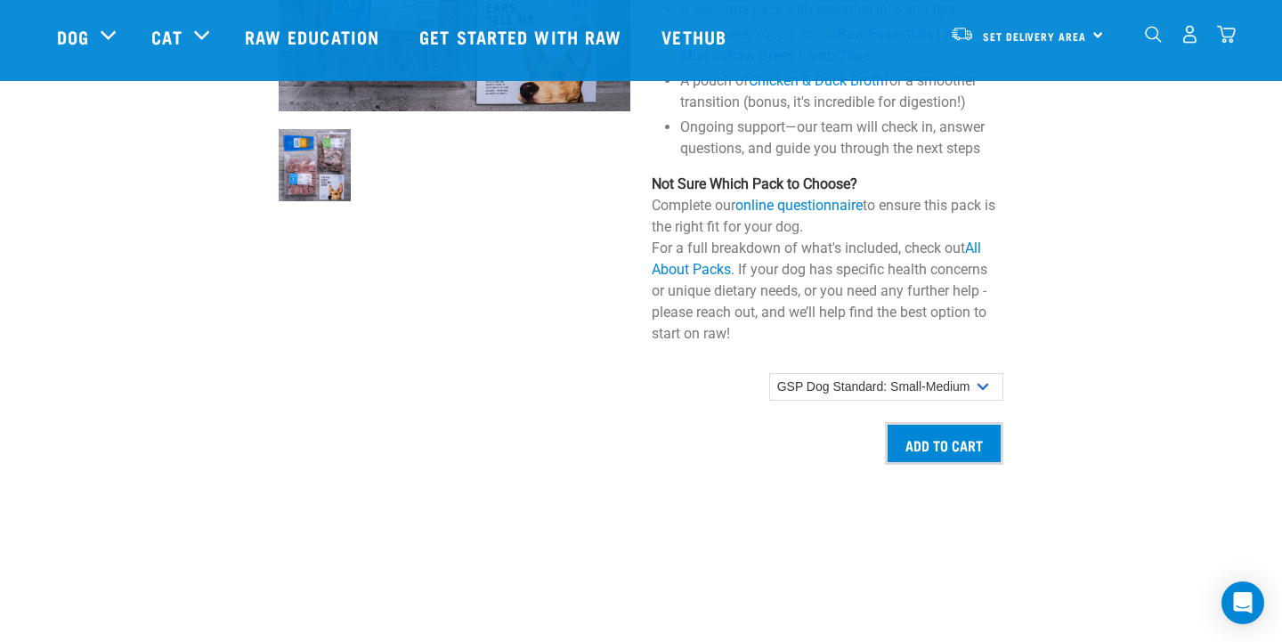
scroll to position [1438, 0]
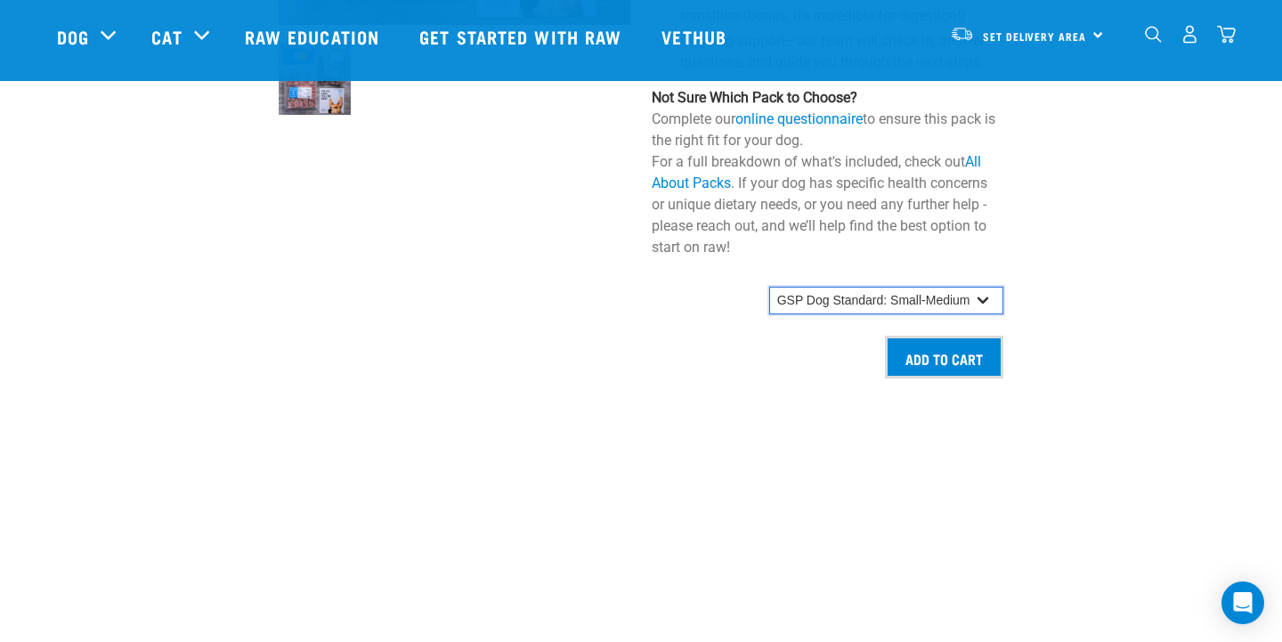
click at [934, 315] on select "GSP Dog Standard: Small GSP Dog Standard: Small-Medium GSP Dog Standard: Medium…" at bounding box center [886, 301] width 234 height 28
click at [769, 304] on select "GSP Dog Standard: Small GSP Dog Standard: Small-Medium GSP Dog Standard: Medium…" at bounding box center [886, 301] width 234 height 28
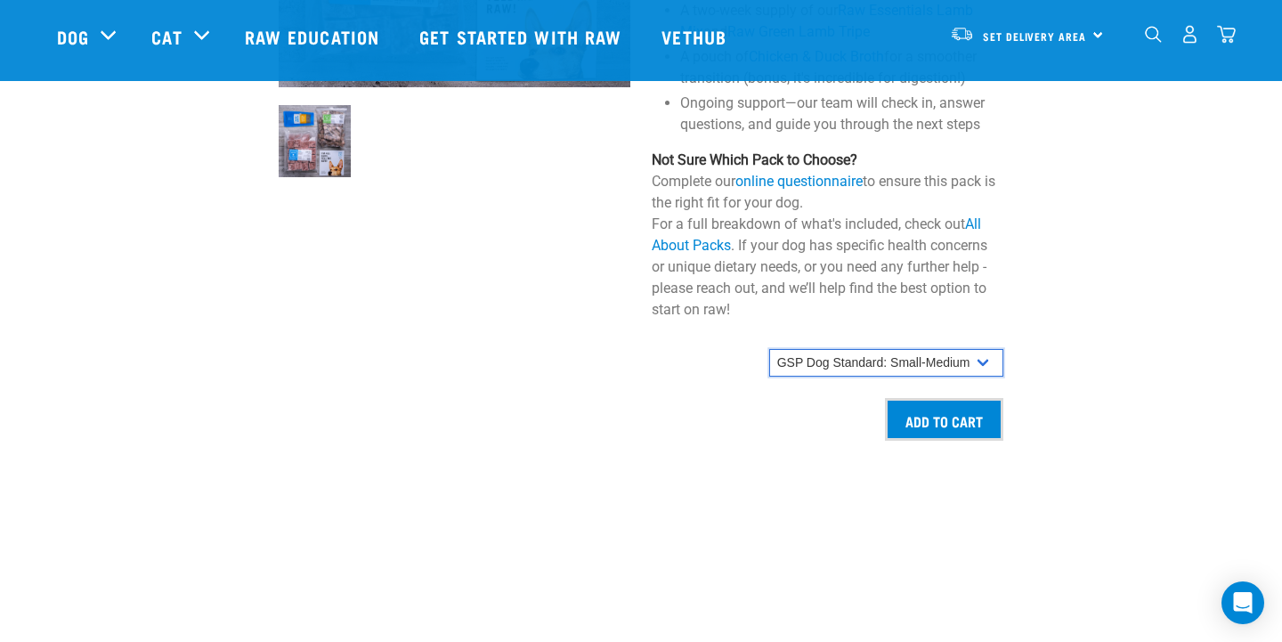
scroll to position [1381, 0]
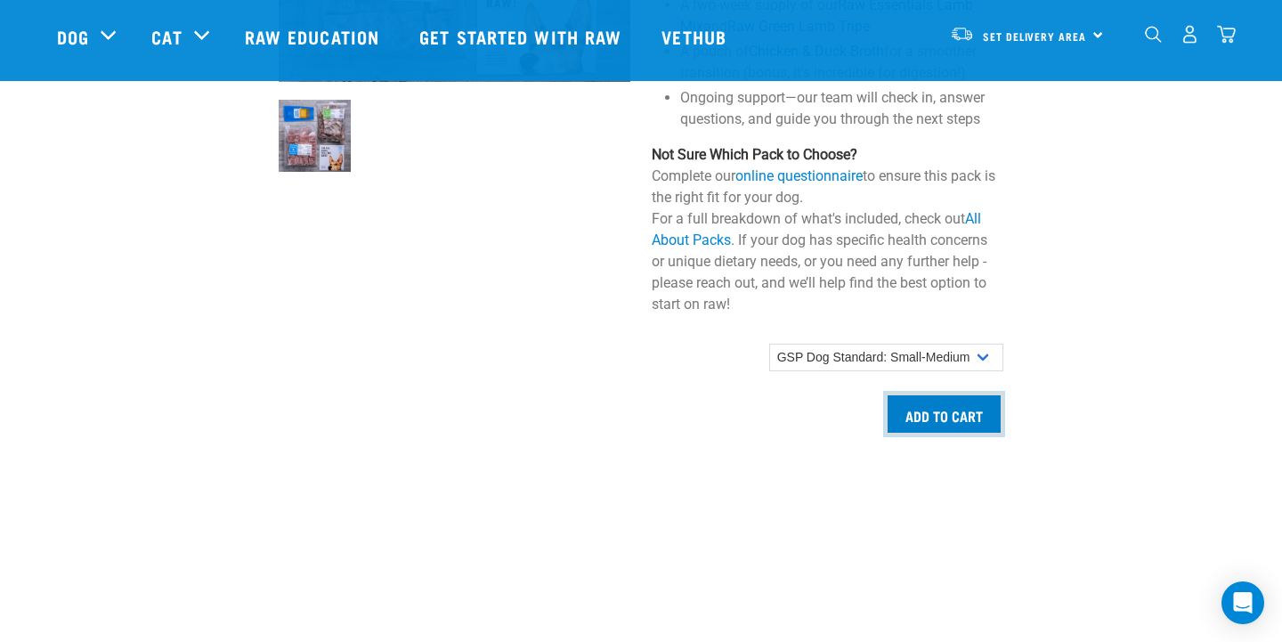
click at [945, 428] on input "Add to cart" at bounding box center [944, 414] width 118 height 43
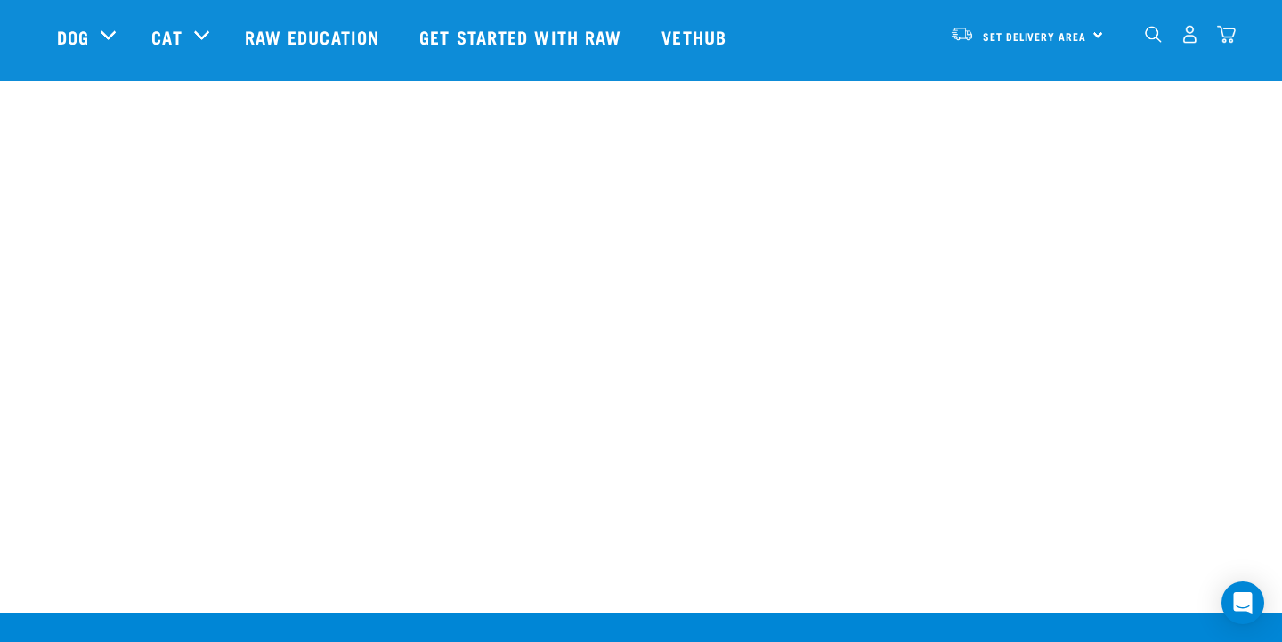
scroll to position [1817, 0]
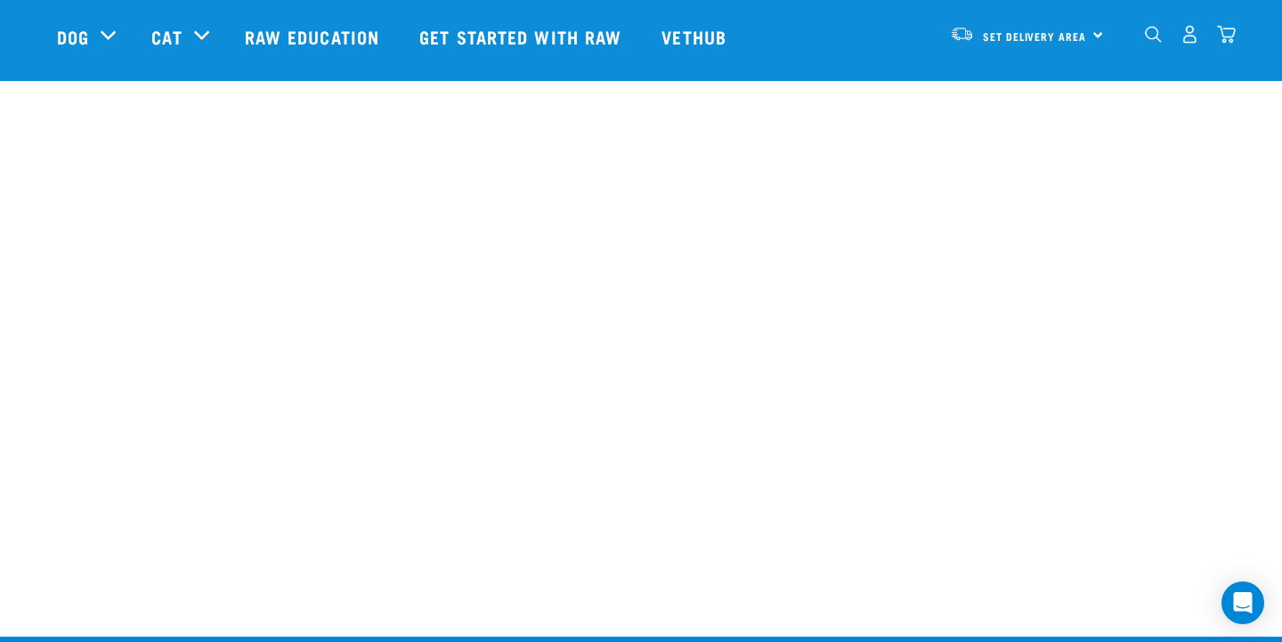
click at [1219, 33] on img "dropdown navigation" at bounding box center [1226, 34] width 19 height 19
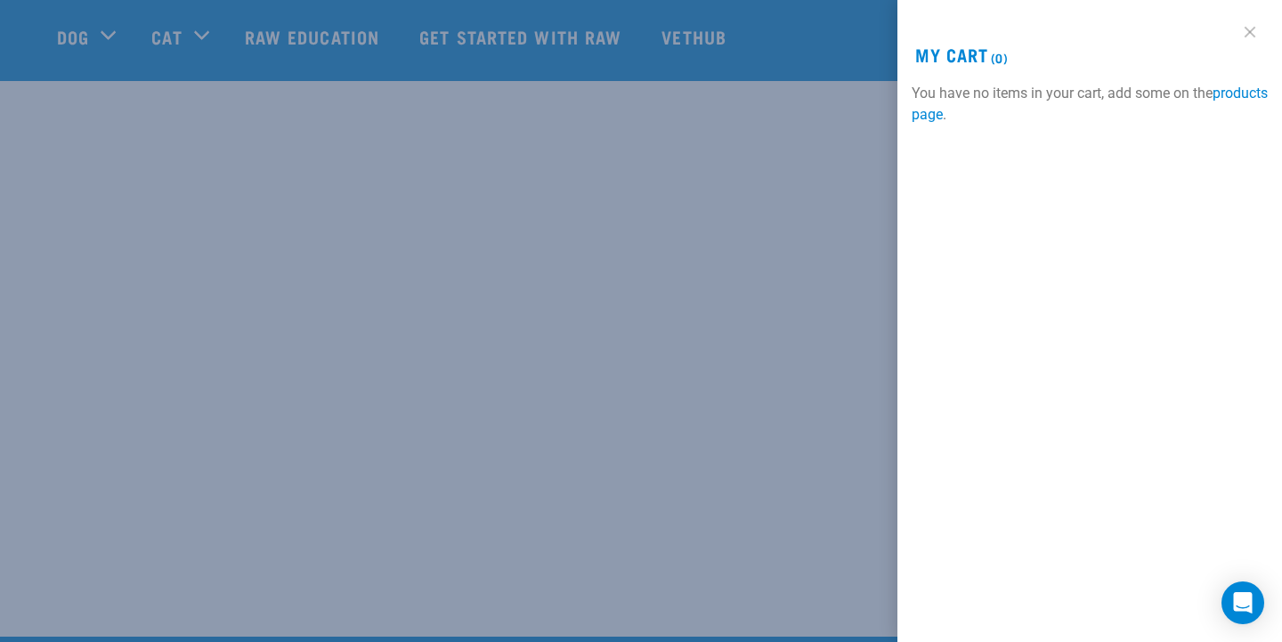
click at [1240, 36] on link at bounding box center [1250, 32] width 28 height 28
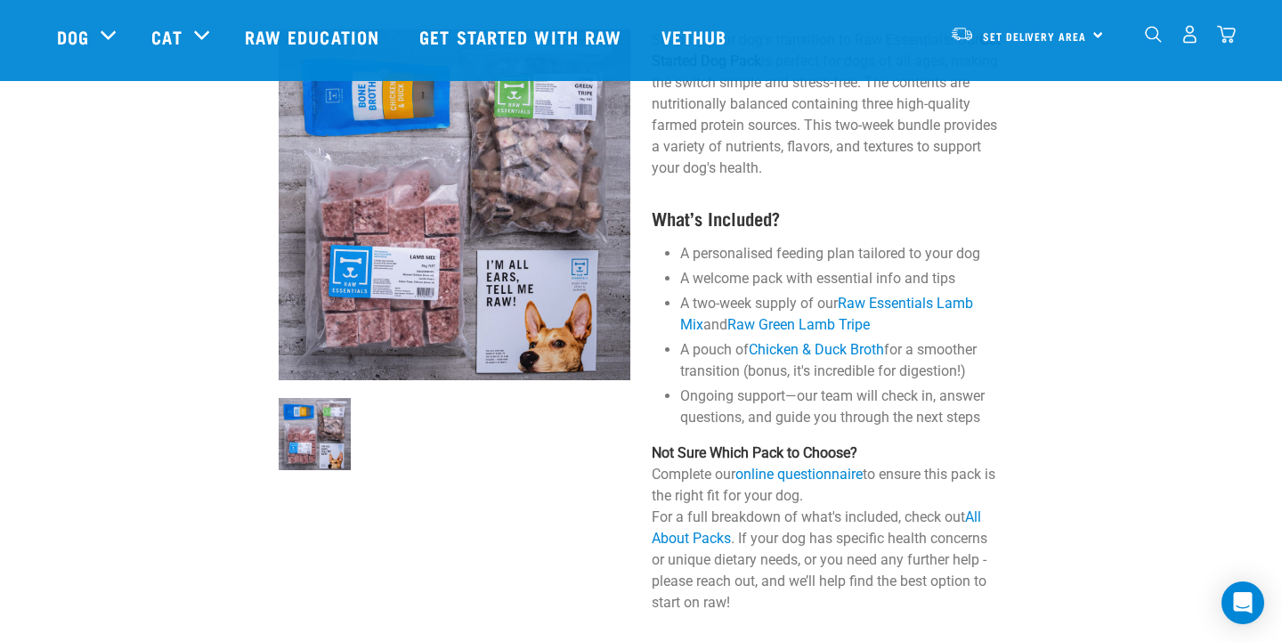
scroll to position [389, 0]
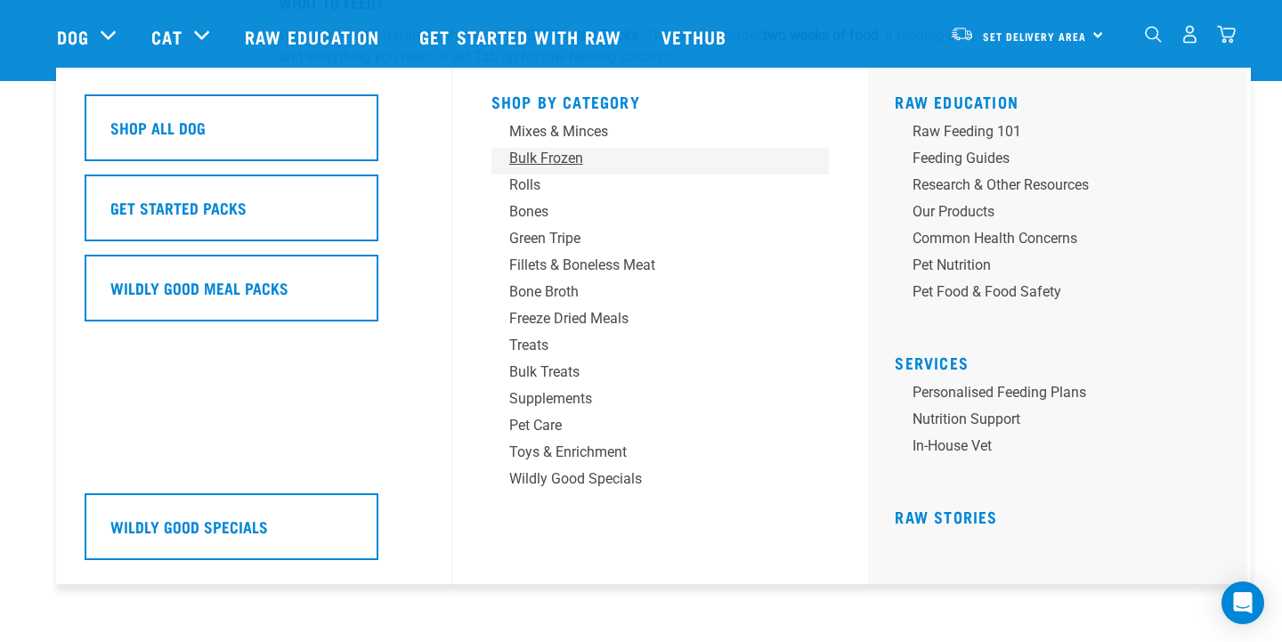
click at [571, 157] on div "Bulk Frozen" at bounding box center [648, 158] width 278 height 21
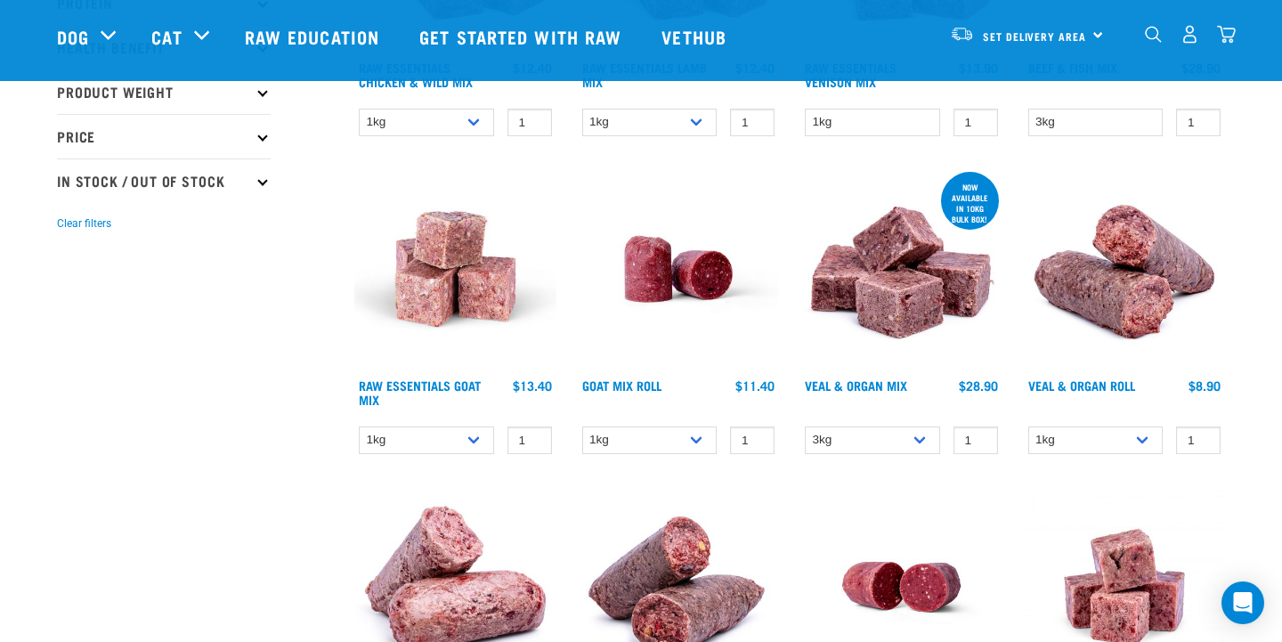
scroll to position [414, 0]
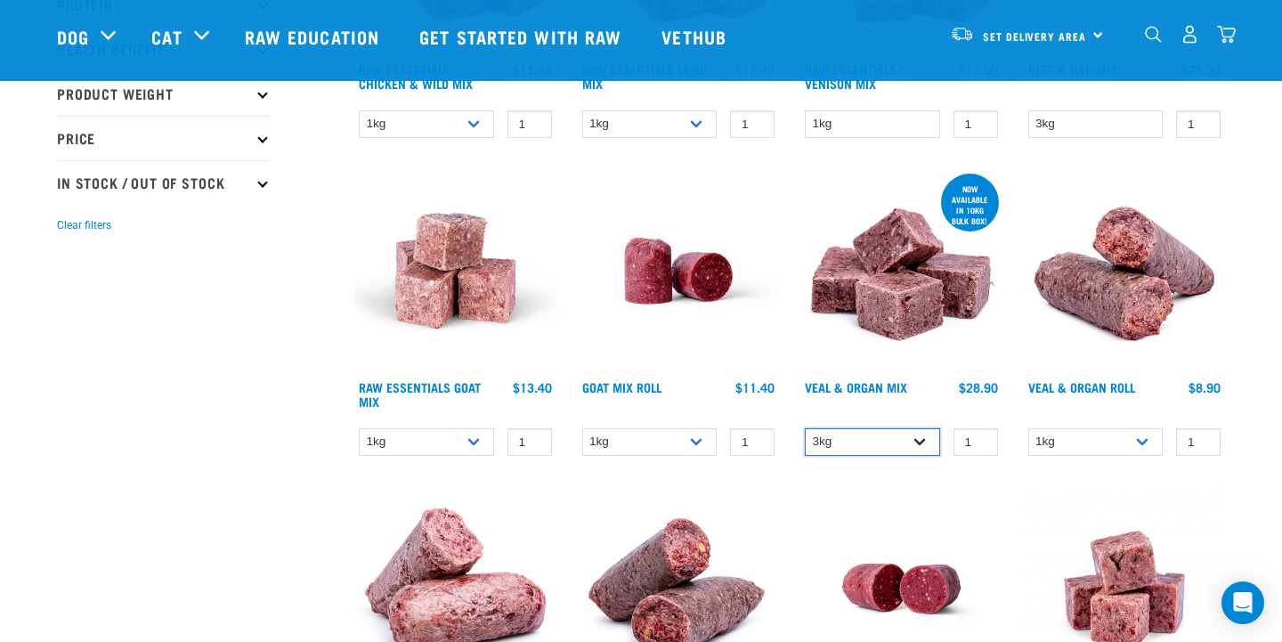
click at [921, 428] on select "3kg Bulk (10kg)" at bounding box center [872, 442] width 135 height 28
click at [805, 428] on select "3kg Bulk (10kg)" at bounding box center [872, 442] width 135 height 28
click at [928, 439] on select "3kg Bulk (10kg)" at bounding box center [872, 442] width 135 height 28
select select "747"
click at [805, 428] on select "3kg Bulk (10kg)" at bounding box center [872, 442] width 135 height 28
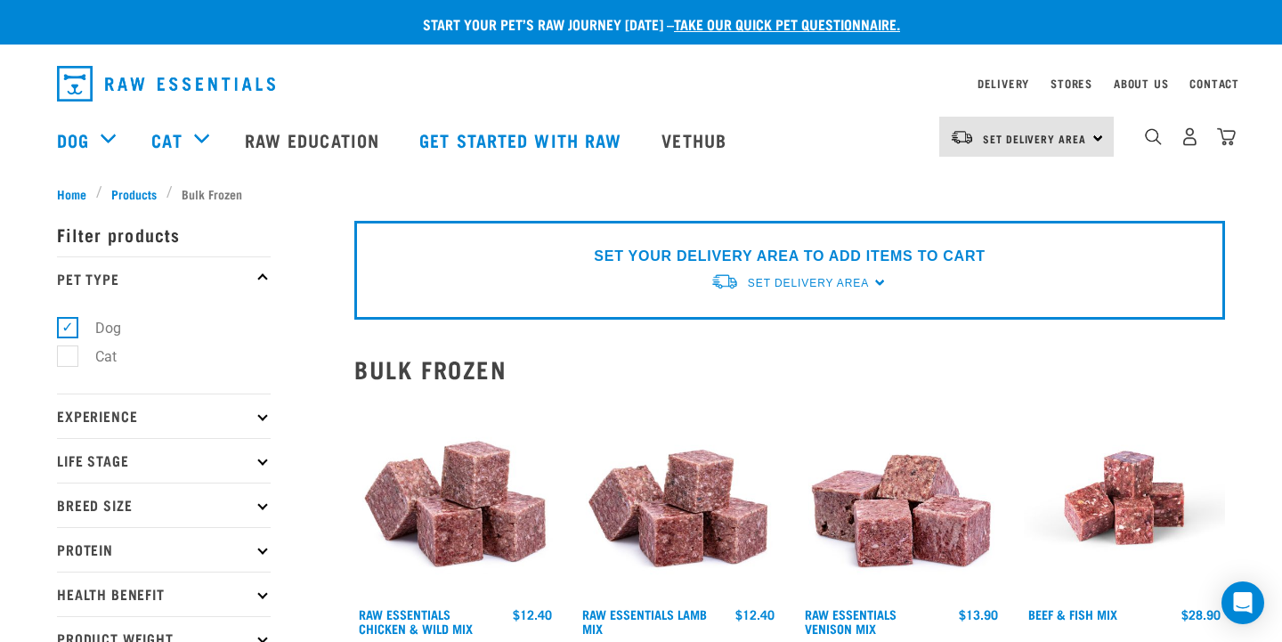
scroll to position [203, 0]
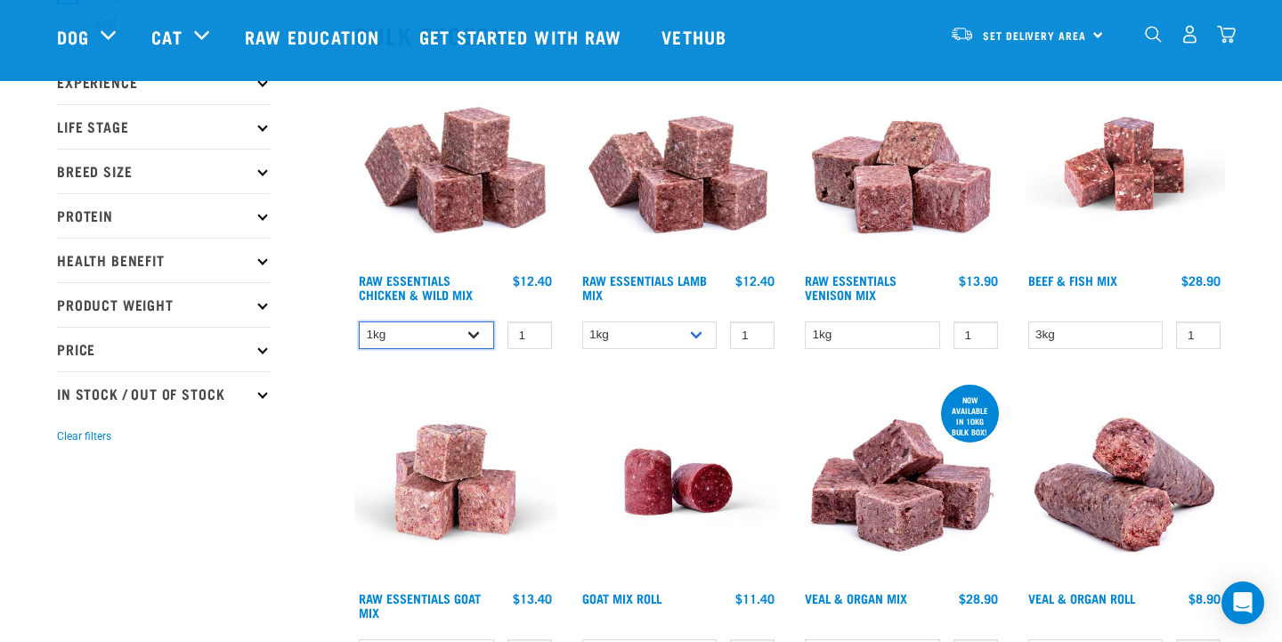
click at [476, 331] on select "1kg 3kg Bulk (10kg)" at bounding box center [426, 335] width 135 height 28
click at [359, 321] on select "1kg 3kg Bulk (10kg)" at bounding box center [426, 335] width 135 height 28
click at [476, 330] on select "1kg 3kg Bulk (10kg)" at bounding box center [426, 335] width 135 height 28
click at [359, 321] on select "1kg 3kg Bulk (10kg)" at bounding box center [426, 335] width 135 height 28
click at [473, 334] on select "1kg 3kg Bulk (10kg)" at bounding box center [426, 335] width 135 height 28
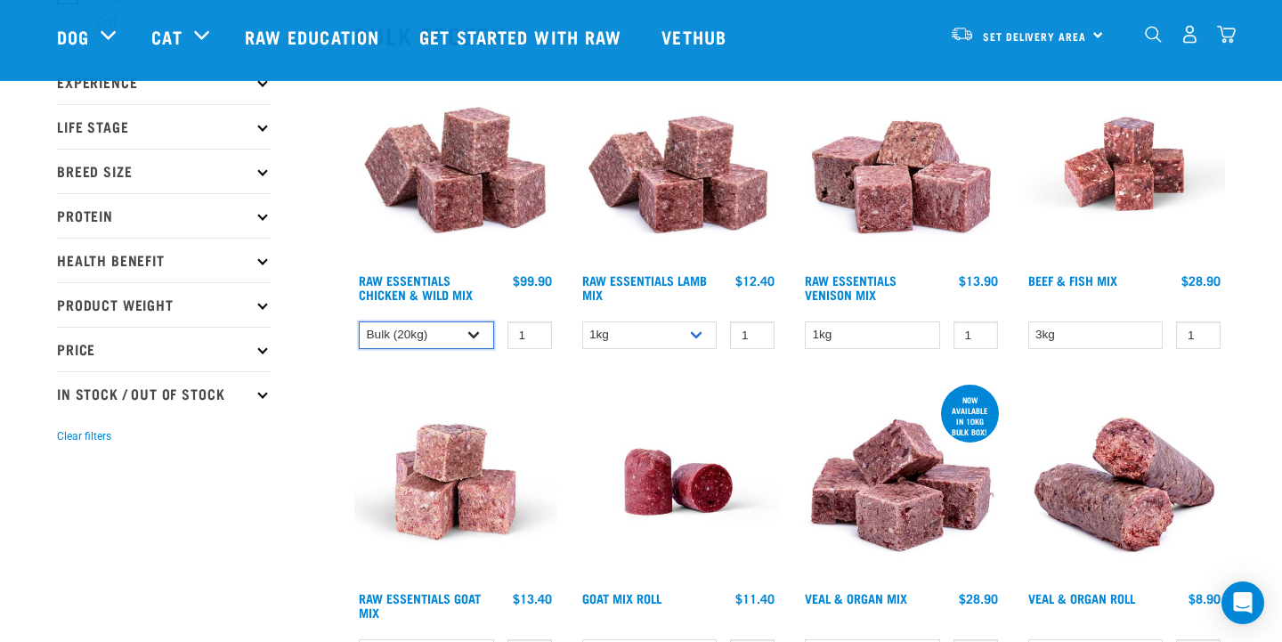
click at [359, 321] on select "1kg 3kg Bulk (10kg)" at bounding box center [426, 335] width 135 height 28
click at [476, 336] on select "1kg 3kg Bulk (10kg)" at bounding box center [426, 335] width 135 height 28
click at [359, 321] on select "1kg 3kg Bulk (10kg)" at bounding box center [426, 335] width 135 height 28
click at [465, 336] on select "1kg 3kg Bulk (10kg)" at bounding box center [426, 335] width 135 height 28
select select "709"
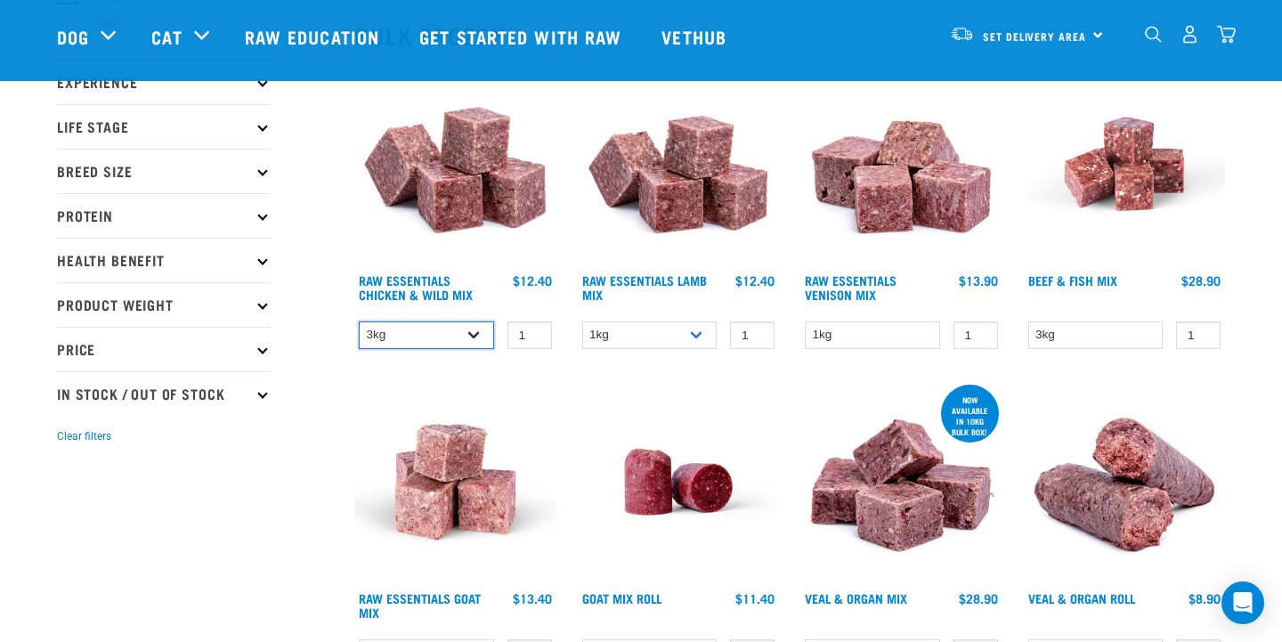
click at [359, 321] on select "1kg 3kg Bulk (10kg)" at bounding box center [426, 335] width 135 height 28
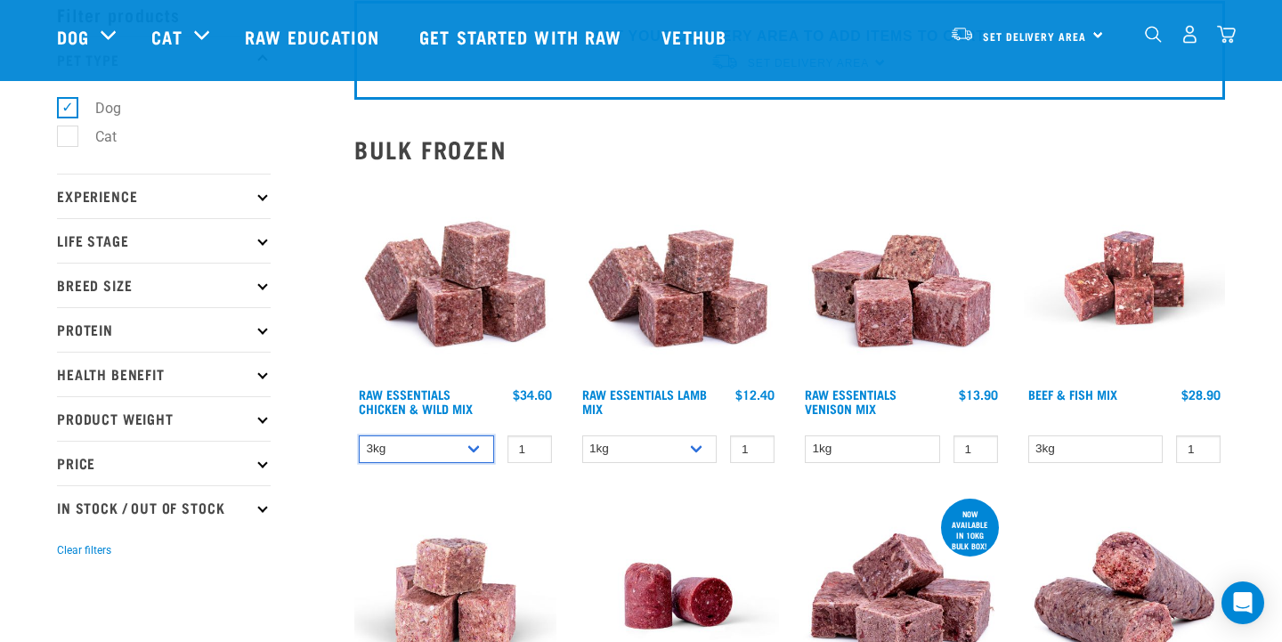
scroll to position [97, 0]
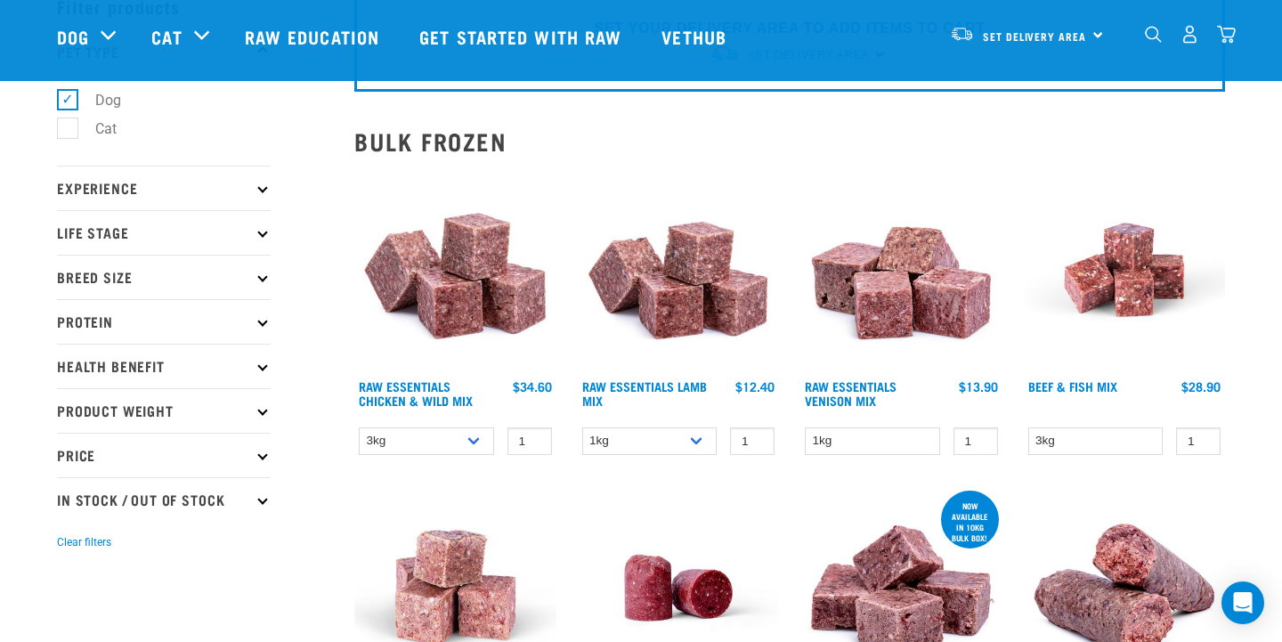
click at [259, 232] on icon at bounding box center [262, 232] width 10 height 10
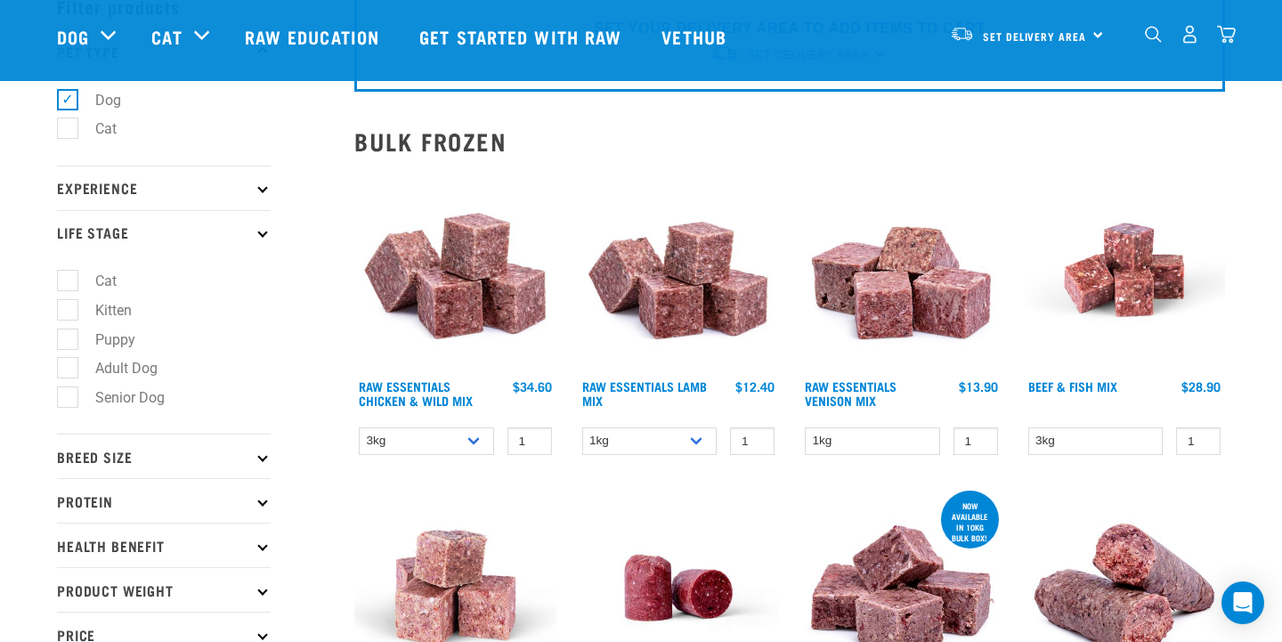
click at [68, 370] on label "Adult Dog" at bounding box center [116, 368] width 98 height 22
click at [68, 370] on input "Adult Dog" at bounding box center [63, 366] width 12 height 12
checkbox input "true"
click at [260, 190] on icon at bounding box center [262, 188] width 10 height 10
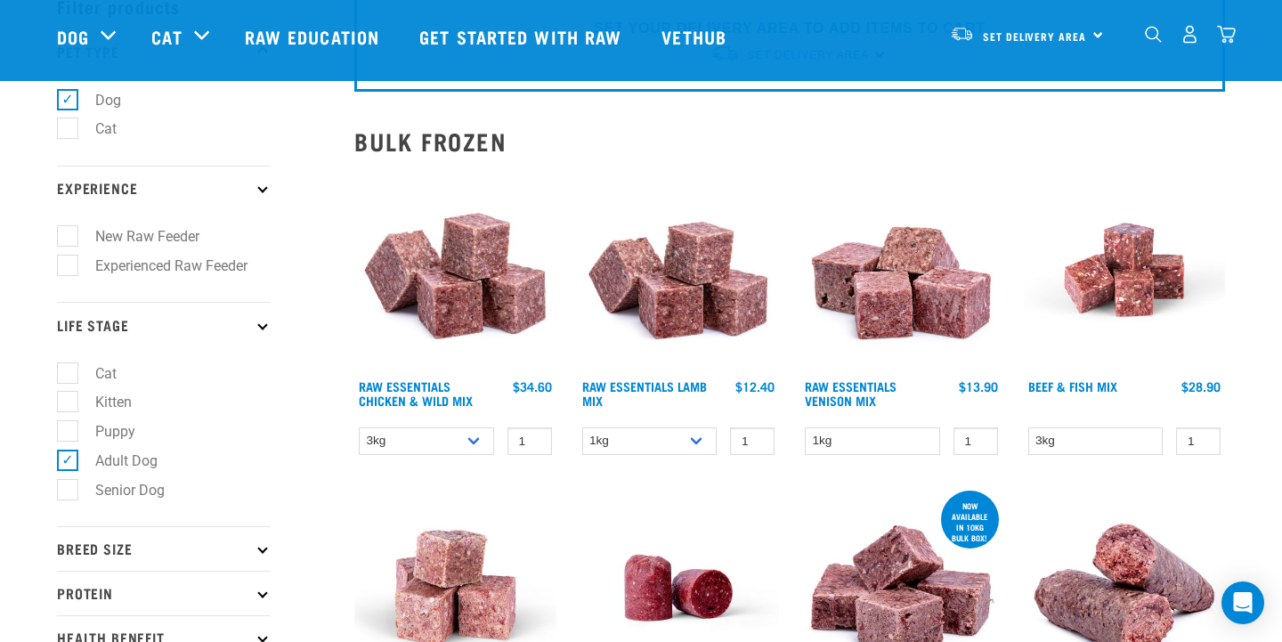
click at [71, 235] on label "New Raw Feeder" at bounding box center [137, 236] width 140 height 22
click at [69, 235] on input "New Raw Feeder" at bounding box center [63, 234] width 12 height 12
checkbox input "true"
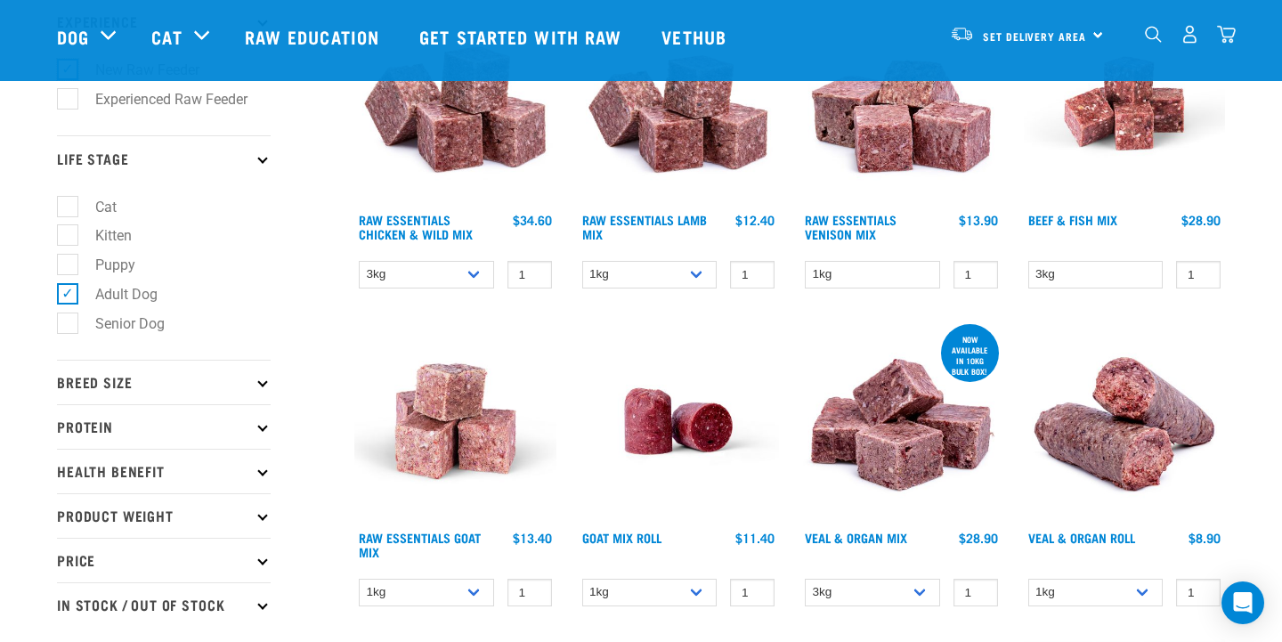
scroll to position [325, 0]
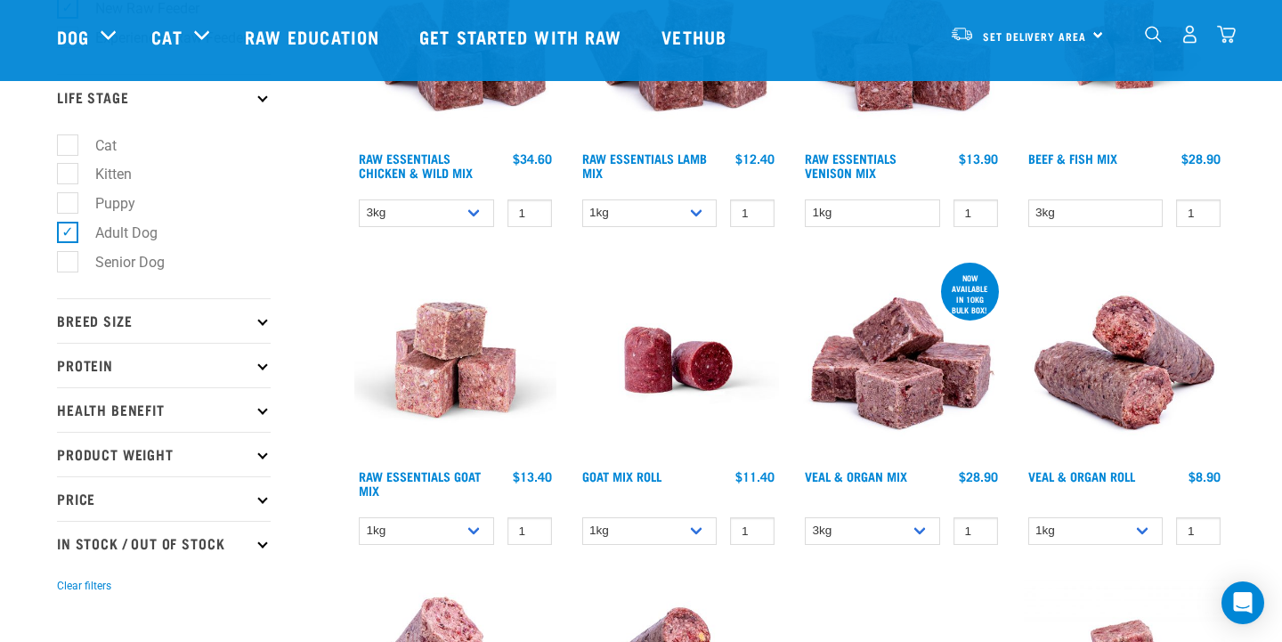
click at [257, 319] on p "Breed Size" at bounding box center [164, 320] width 214 height 45
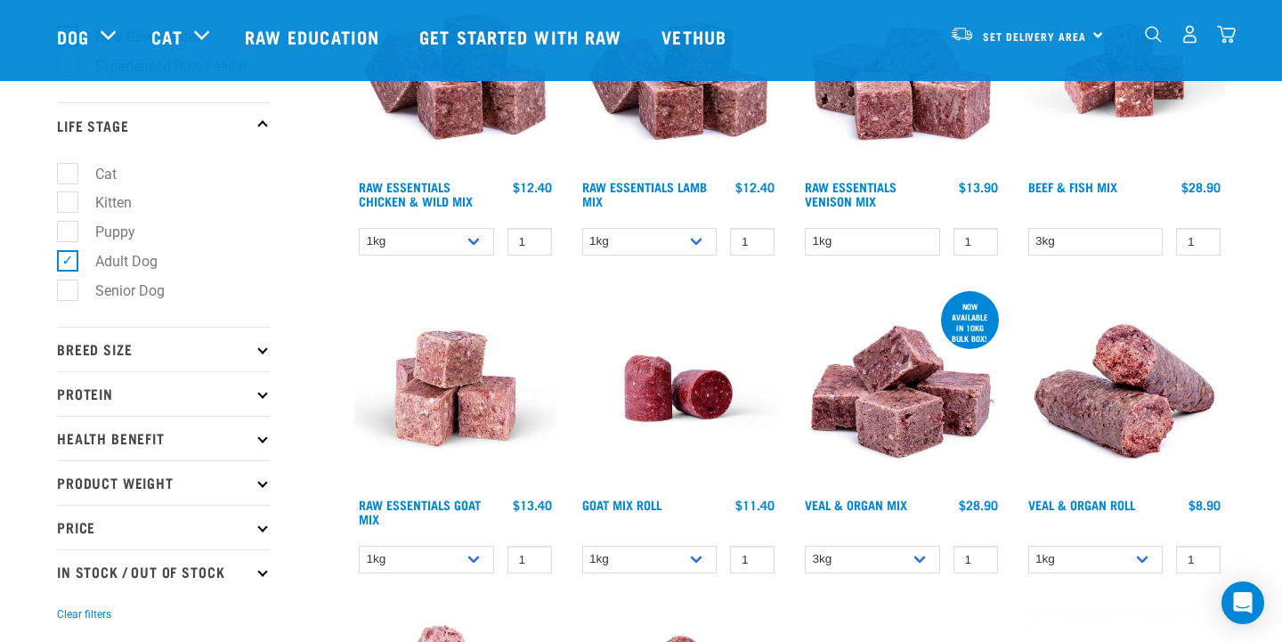
scroll to position [304, 0]
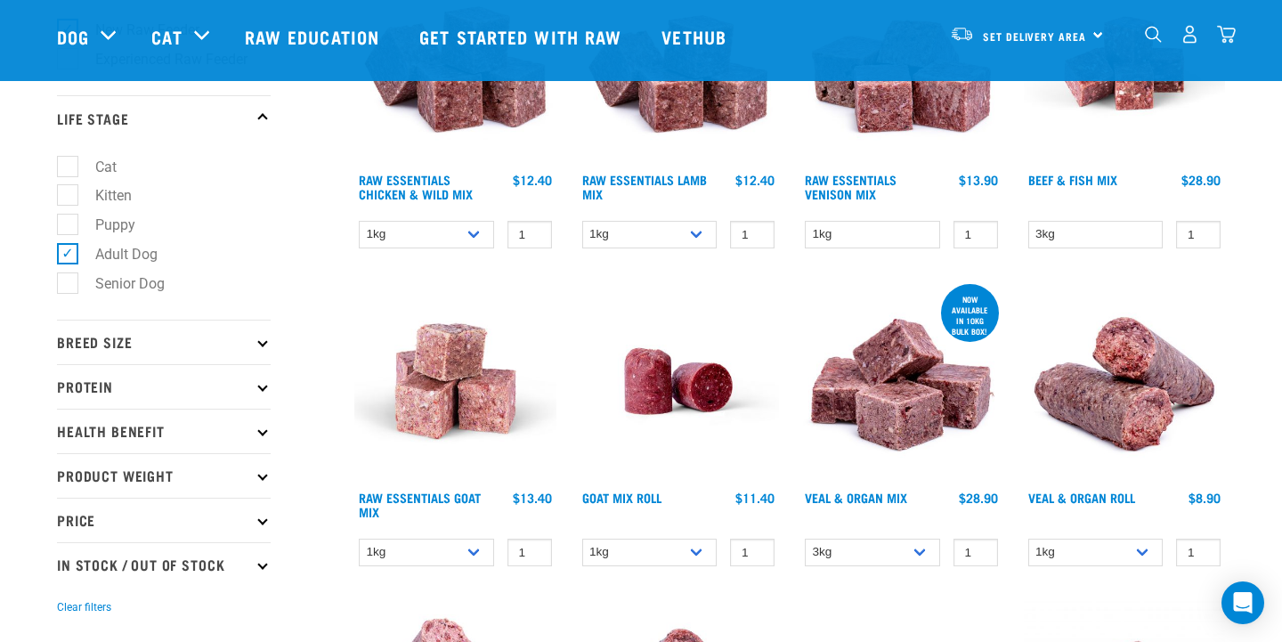
click at [260, 346] on icon at bounding box center [262, 343] width 10 height 10
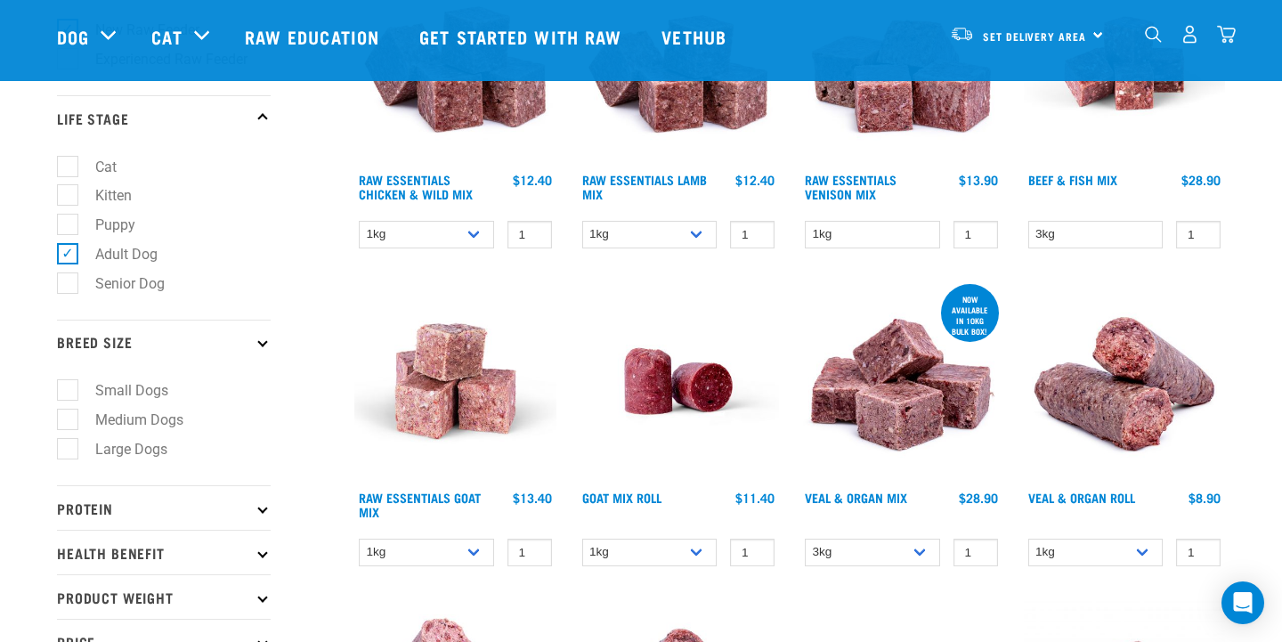
click at [69, 417] on label "Medium Dogs" at bounding box center [129, 420] width 124 height 22
click at [69, 417] on input "Medium Dogs" at bounding box center [63, 417] width 12 height 12
checkbox input "true"
click at [69, 395] on label "Small Dogs" at bounding box center [121, 390] width 109 height 22
click at [69, 394] on input "Small Dogs" at bounding box center [63, 388] width 12 height 12
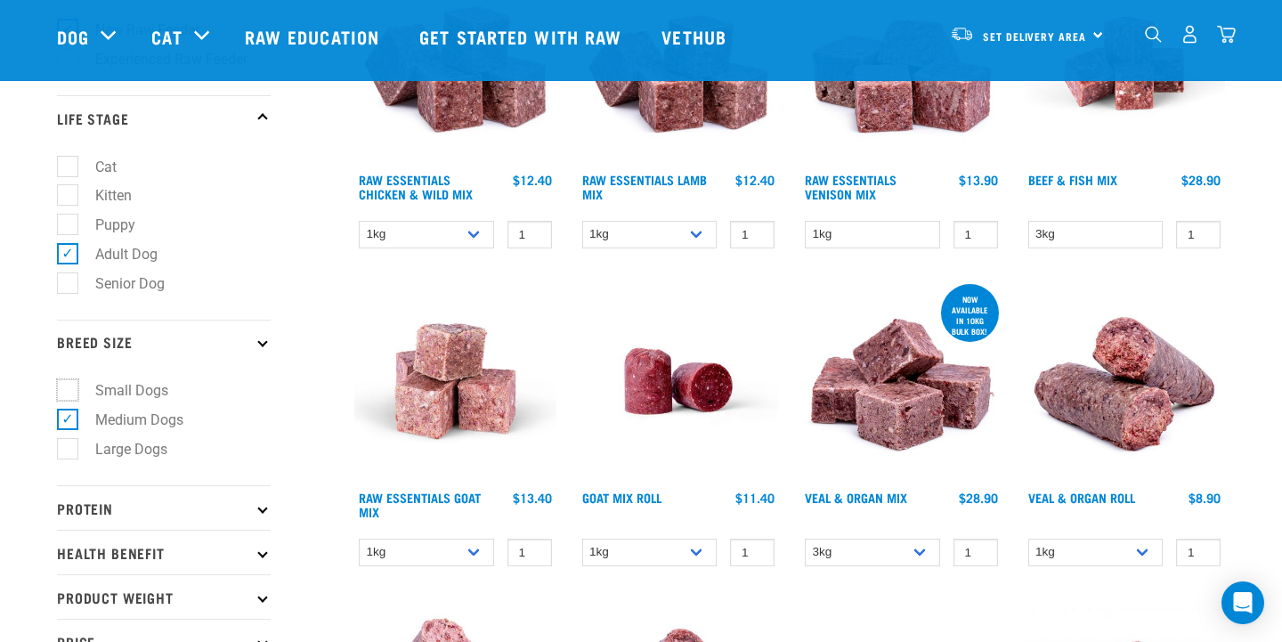
checkbox input "true"
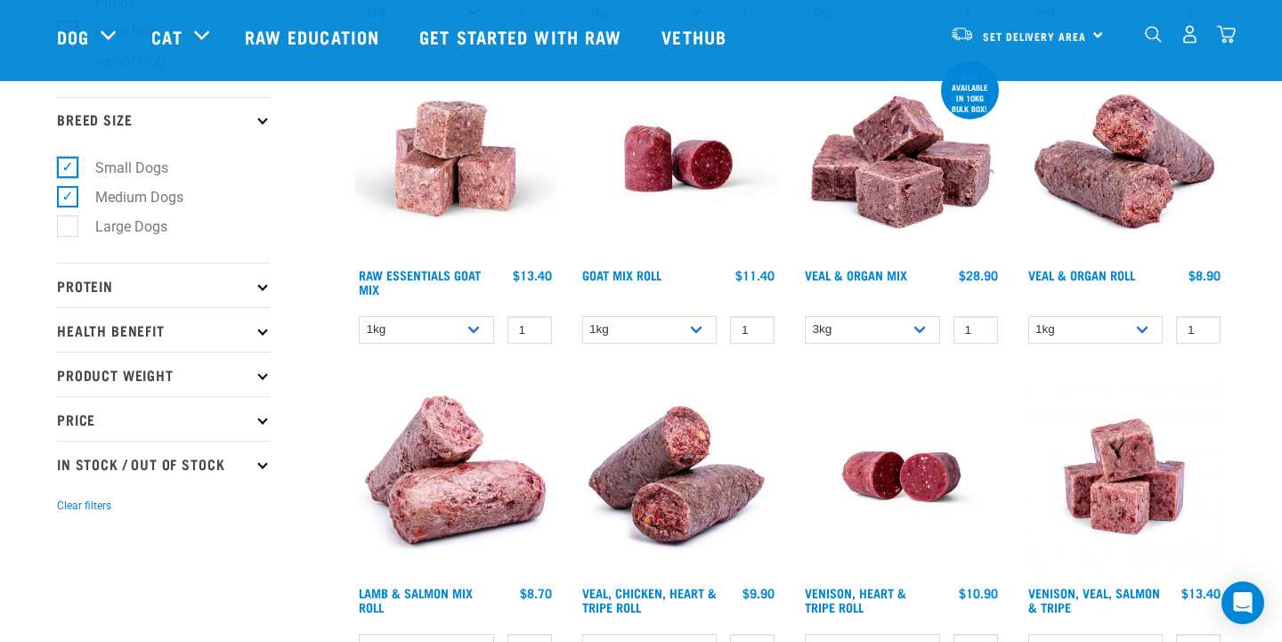
scroll to position [528, 0]
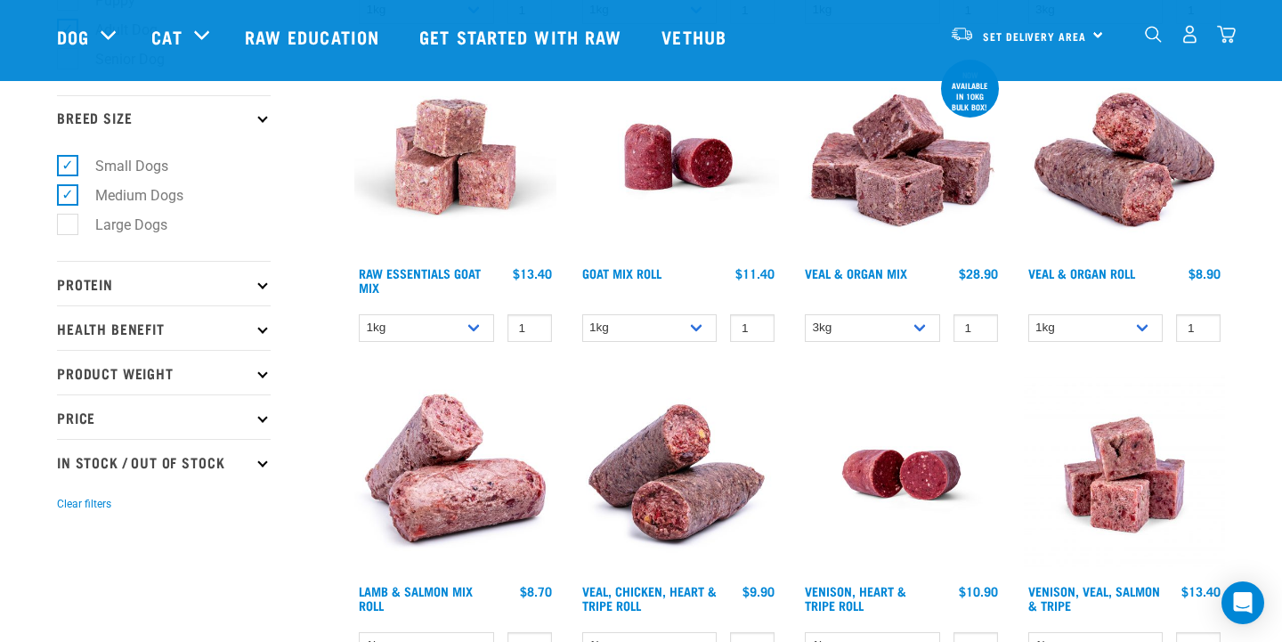
click at [259, 289] on icon at bounding box center [262, 284] width 10 height 10
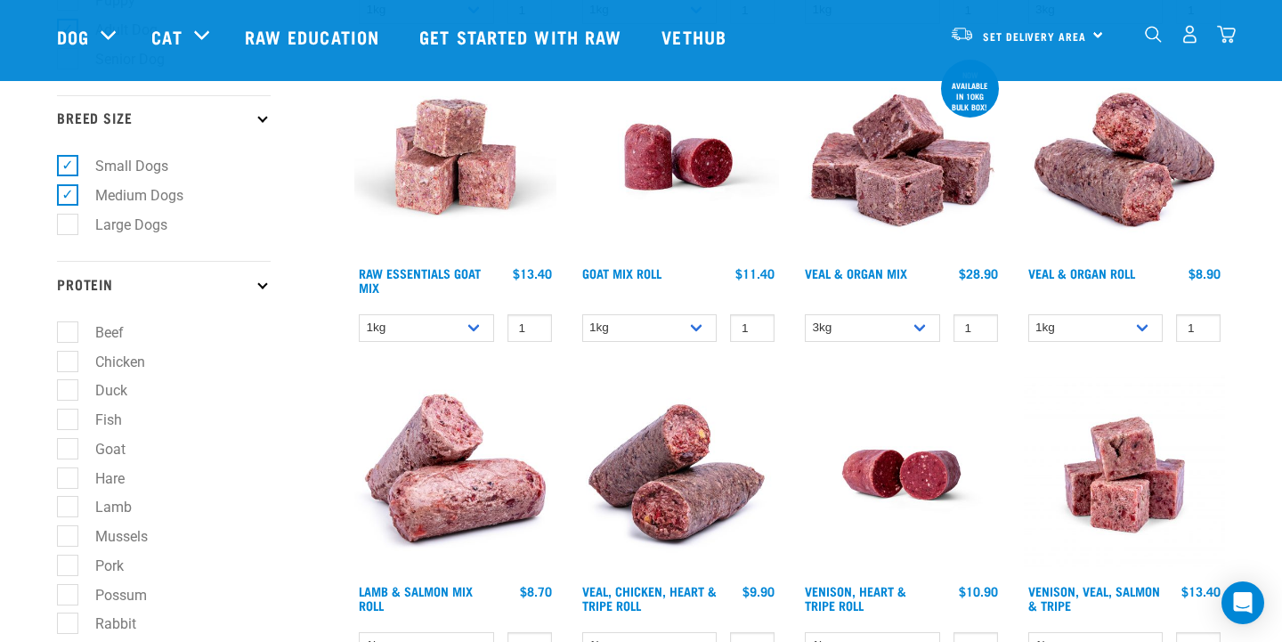
click at [259, 289] on icon at bounding box center [262, 284] width 10 height 10
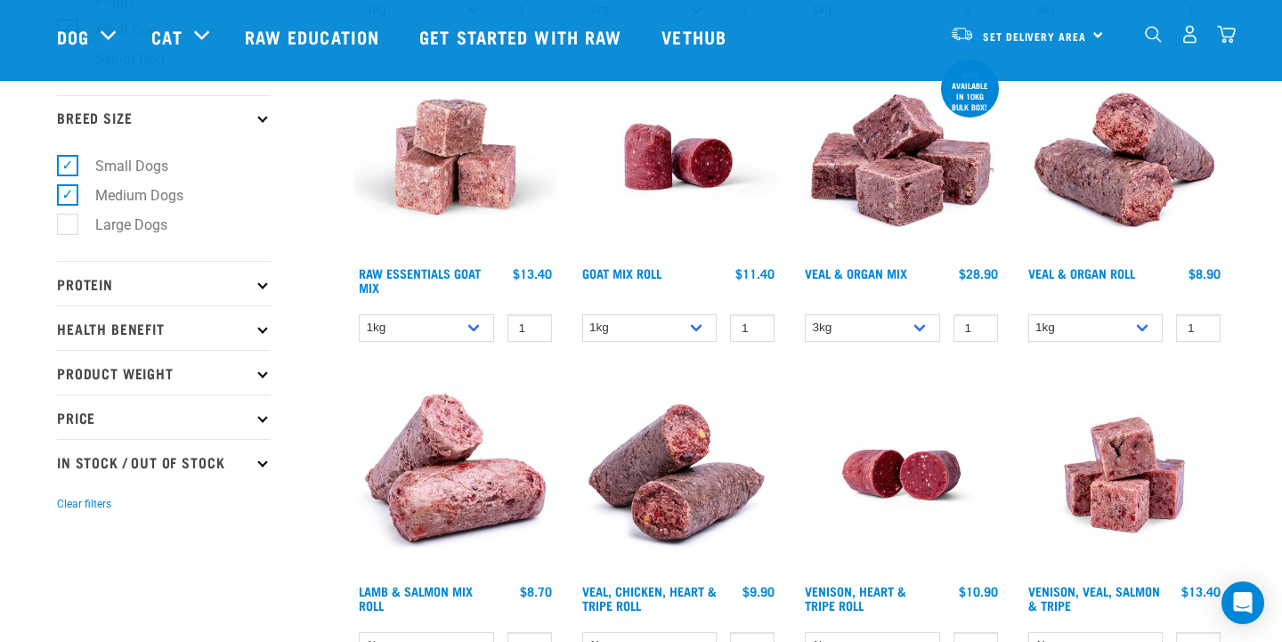
scroll to position [622, 0]
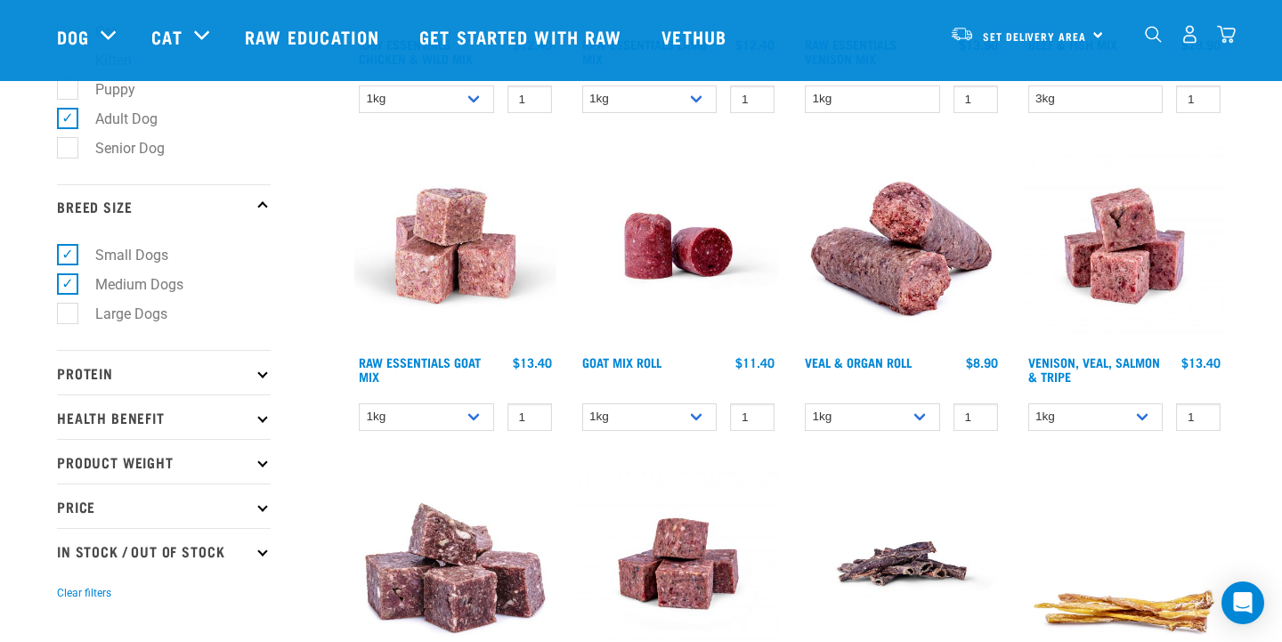
scroll to position [517, 0]
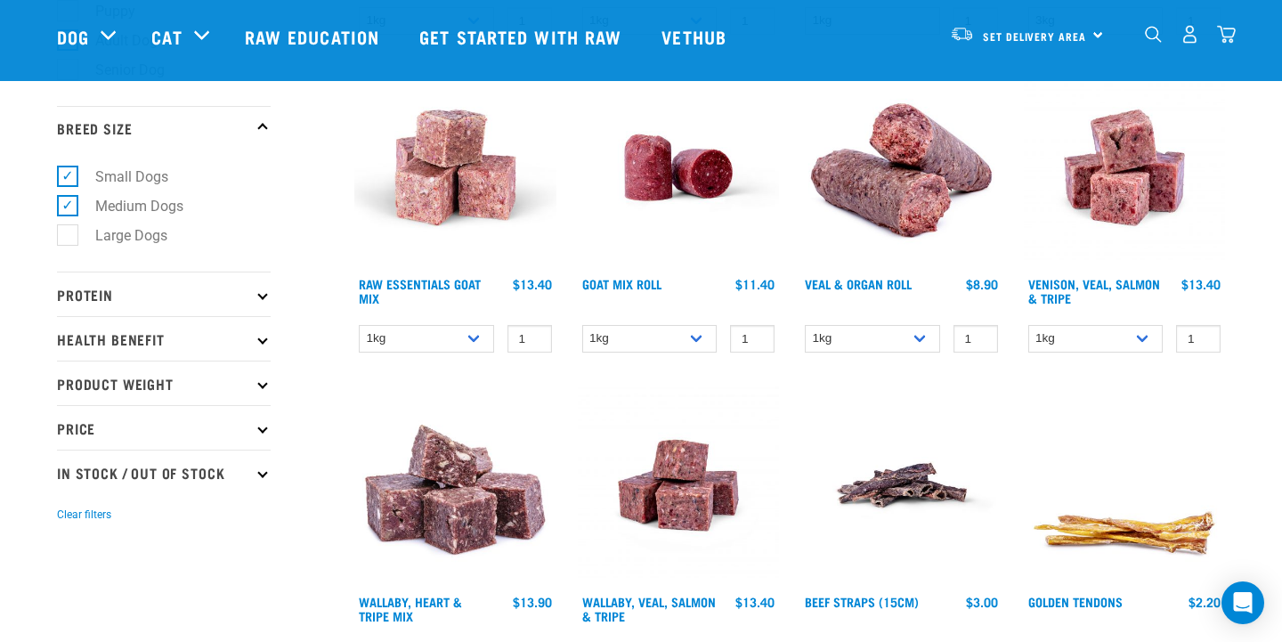
click at [258, 436] on p "Price" at bounding box center [164, 427] width 214 height 45
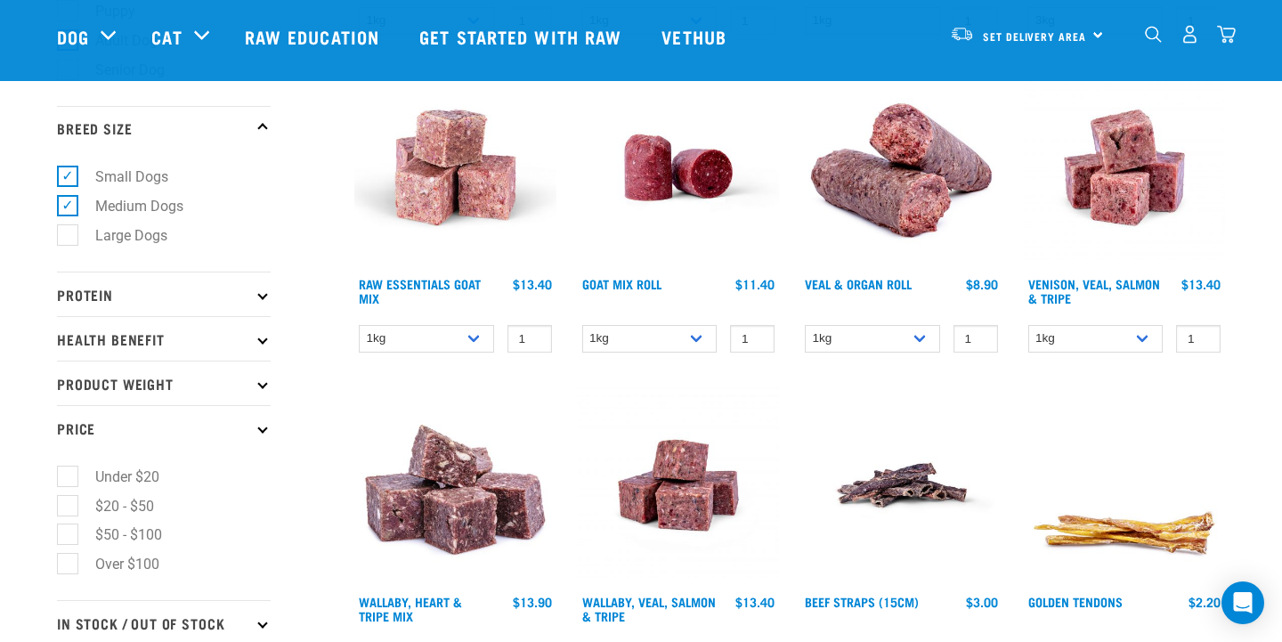
click at [258, 436] on p "Price" at bounding box center [164, 427] width 214 height 45
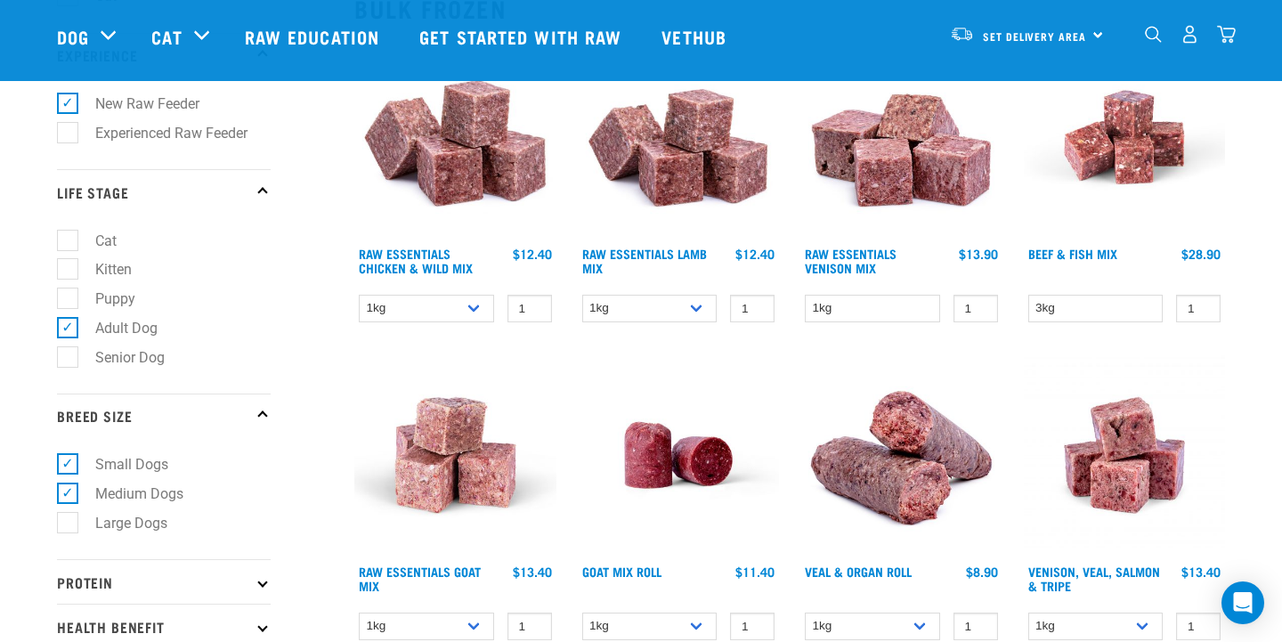
scroll to position [175, 0]
